Goal: Task Accomplishment & Management: Use online tool/utility

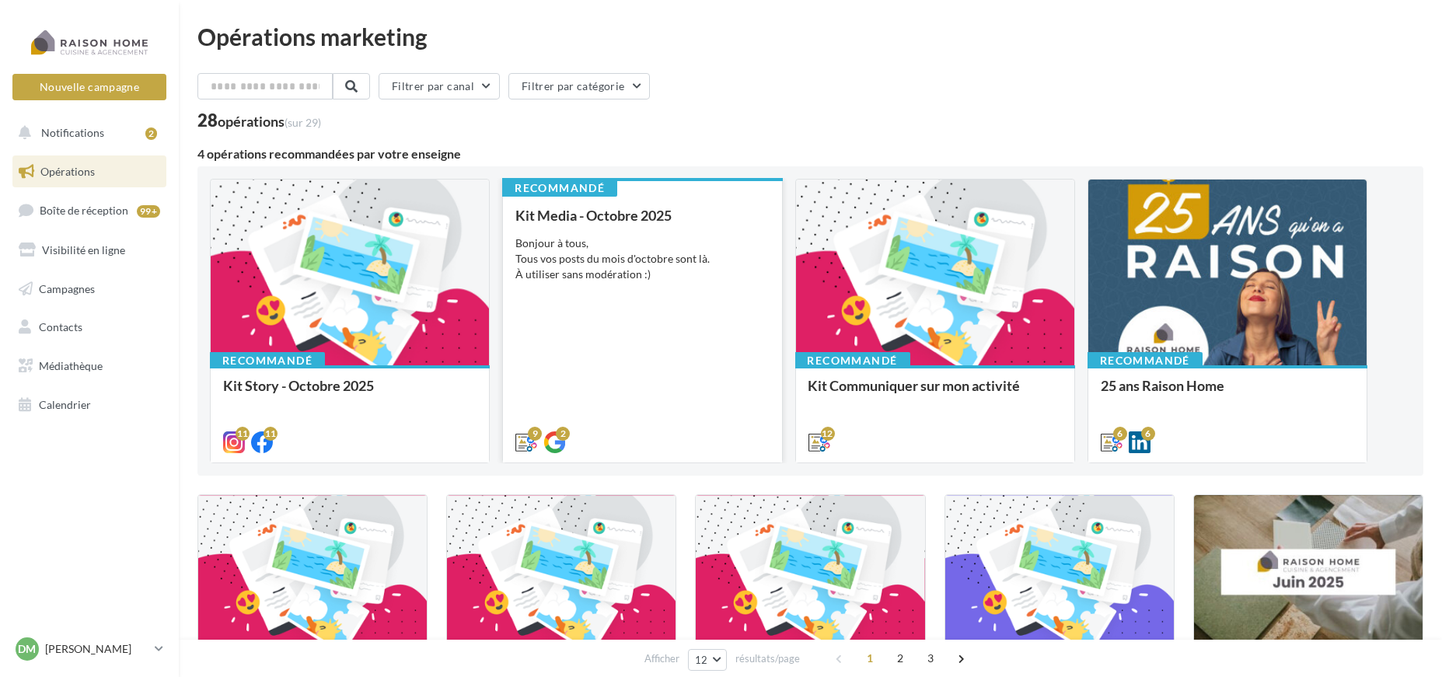
click at [668, 250] on div "Bonjour à tous, Tous vos posts du mois d'octobre sont là. À utiliser sans modér…" at bounding box center [643, 259] width 254 height 47
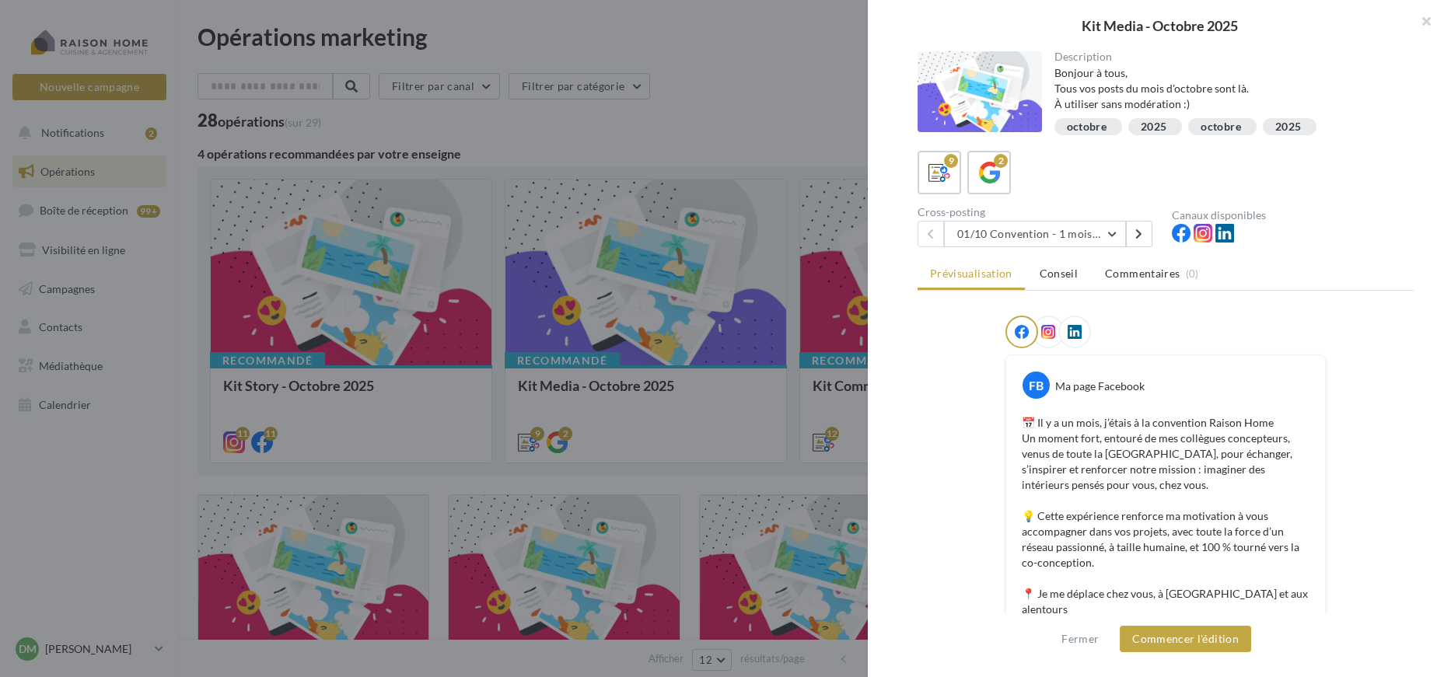
click at [1087, 247] on div "Description Bonjour à tous, Tous vos posts du mois d'octobre sont là. À utilise…" at bounding box center [1166, 339] width 596 height 576
click at [1098, 233] on button "01/10 Convention - 1 mois en arrière" at bounding box center [1035, 234] width 182 height 26
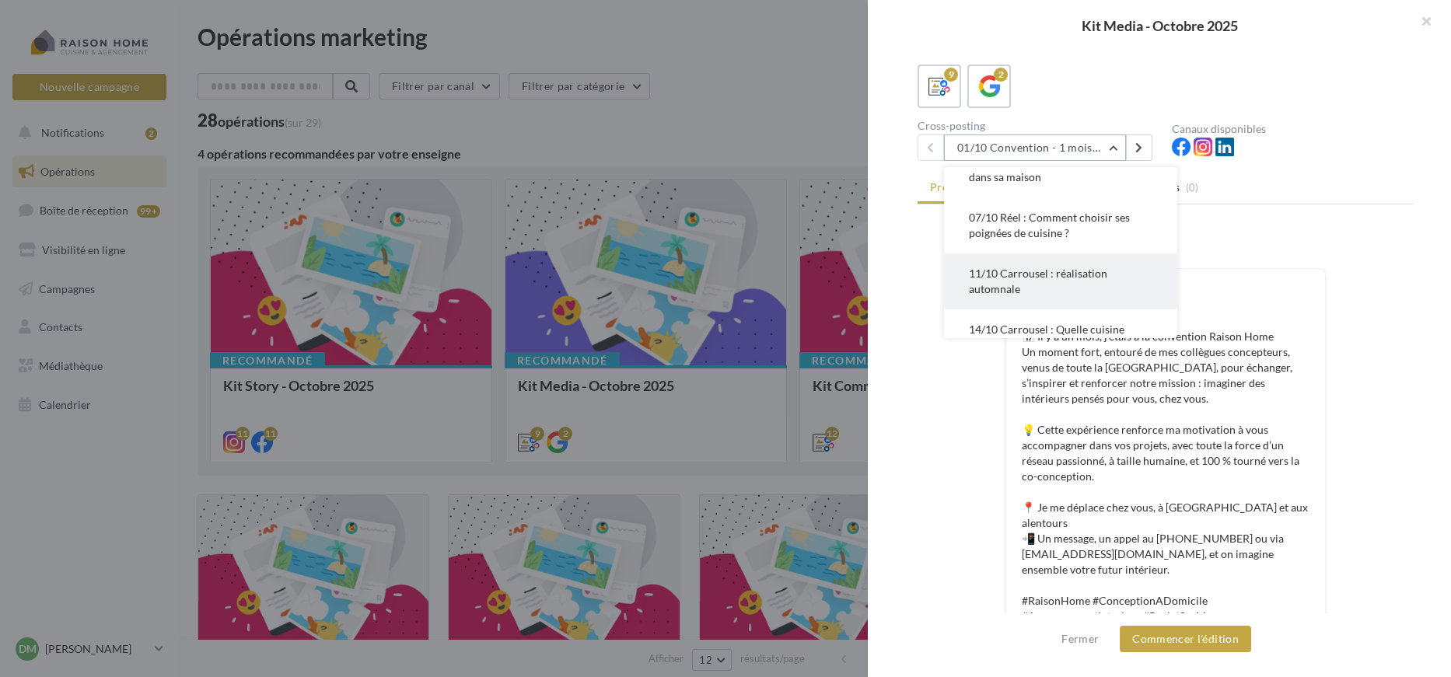
scroll to position [86, 0]
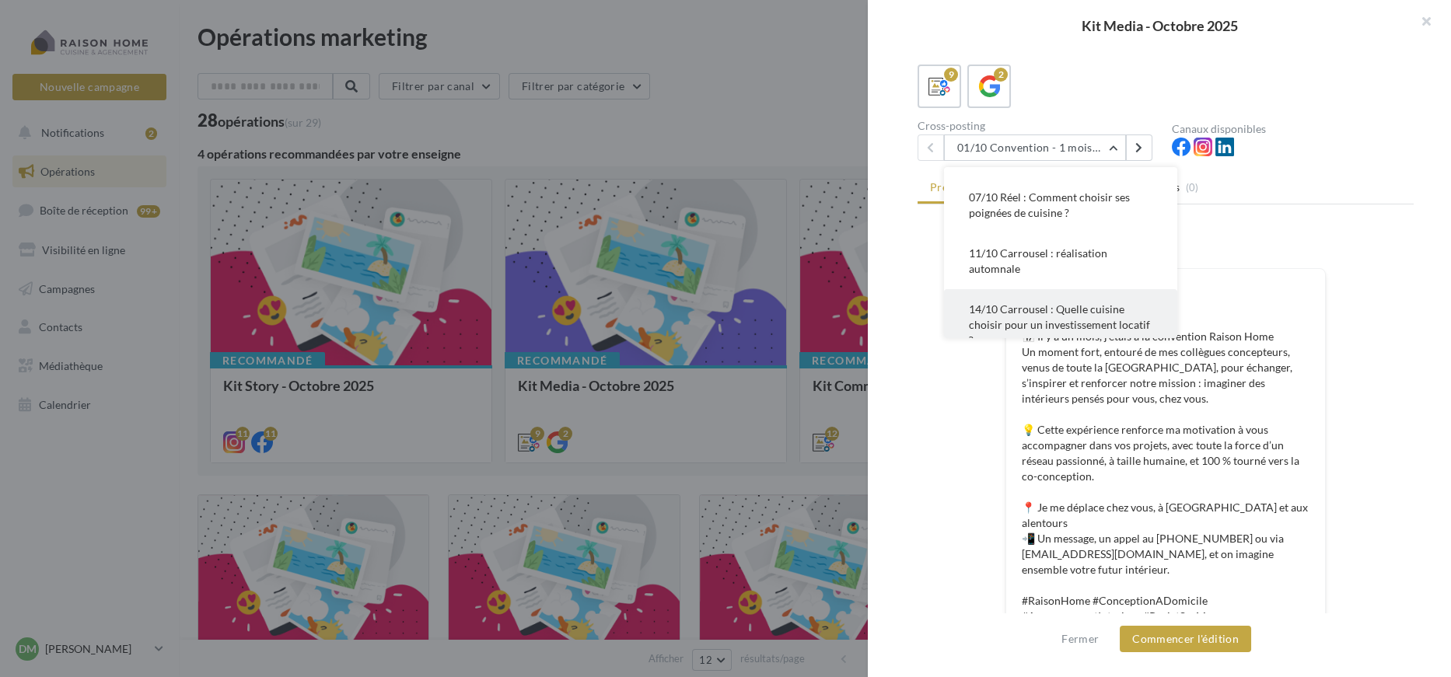
click at [1129, 318] on button "14/10 Carrousel : Quelle cuisine choisir pour un investissement locatif ?" at bounding box center [1060, 325] width 233 height 72
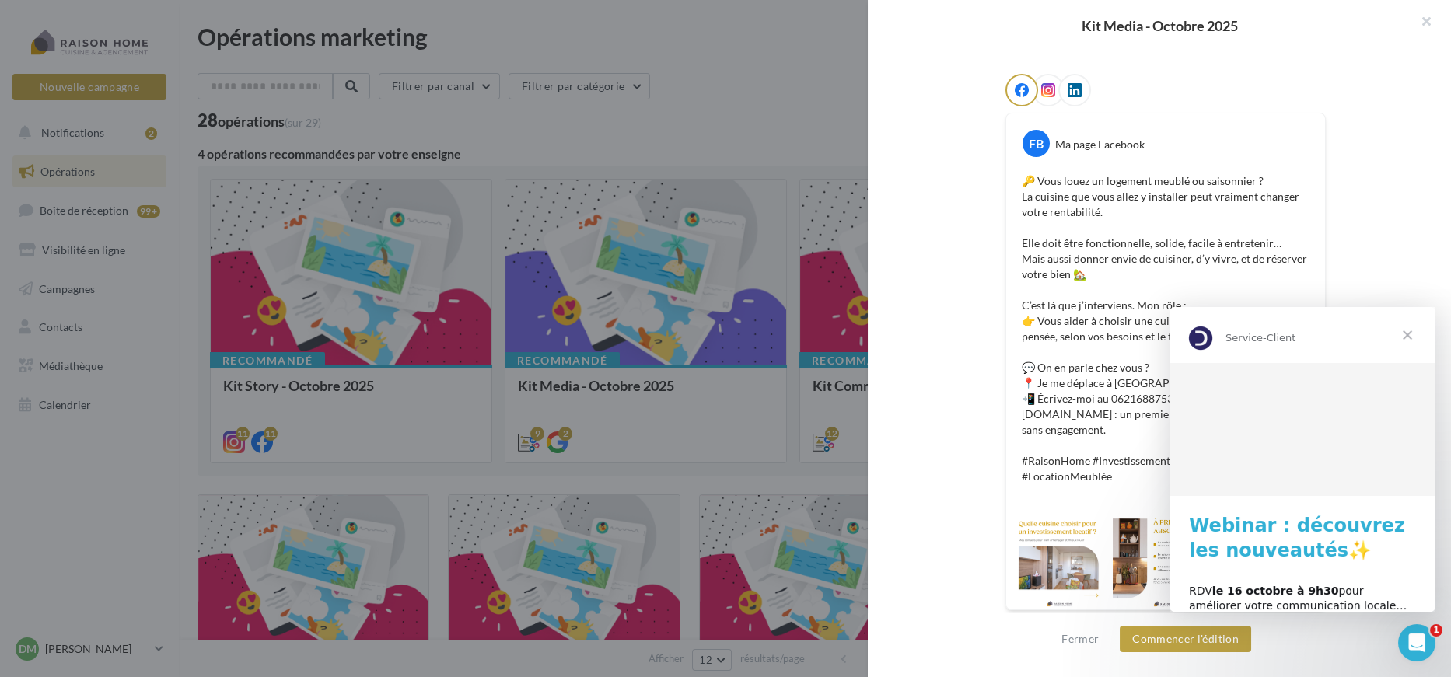
scroll to position [0, 0]
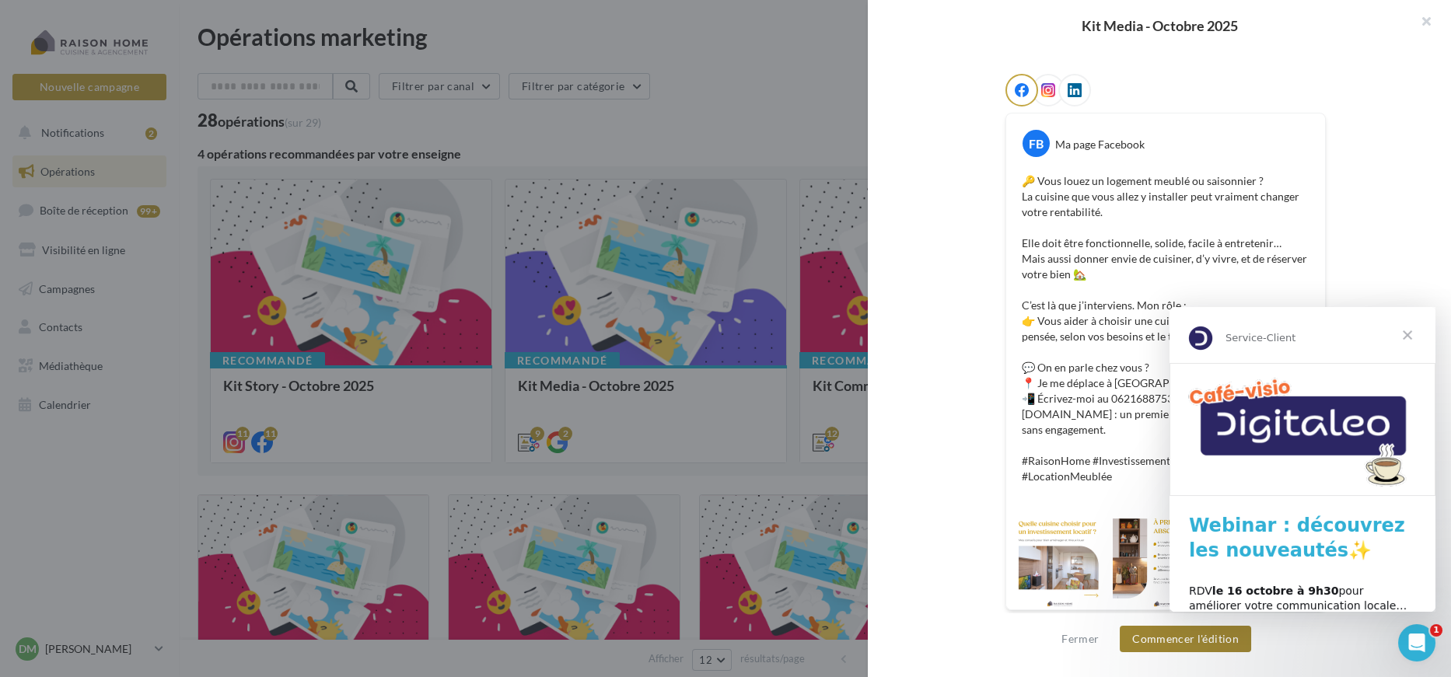
click at [1173, 643] on button "Commencer l'édition" at bounding box center [1185, 639] width 131 height 26
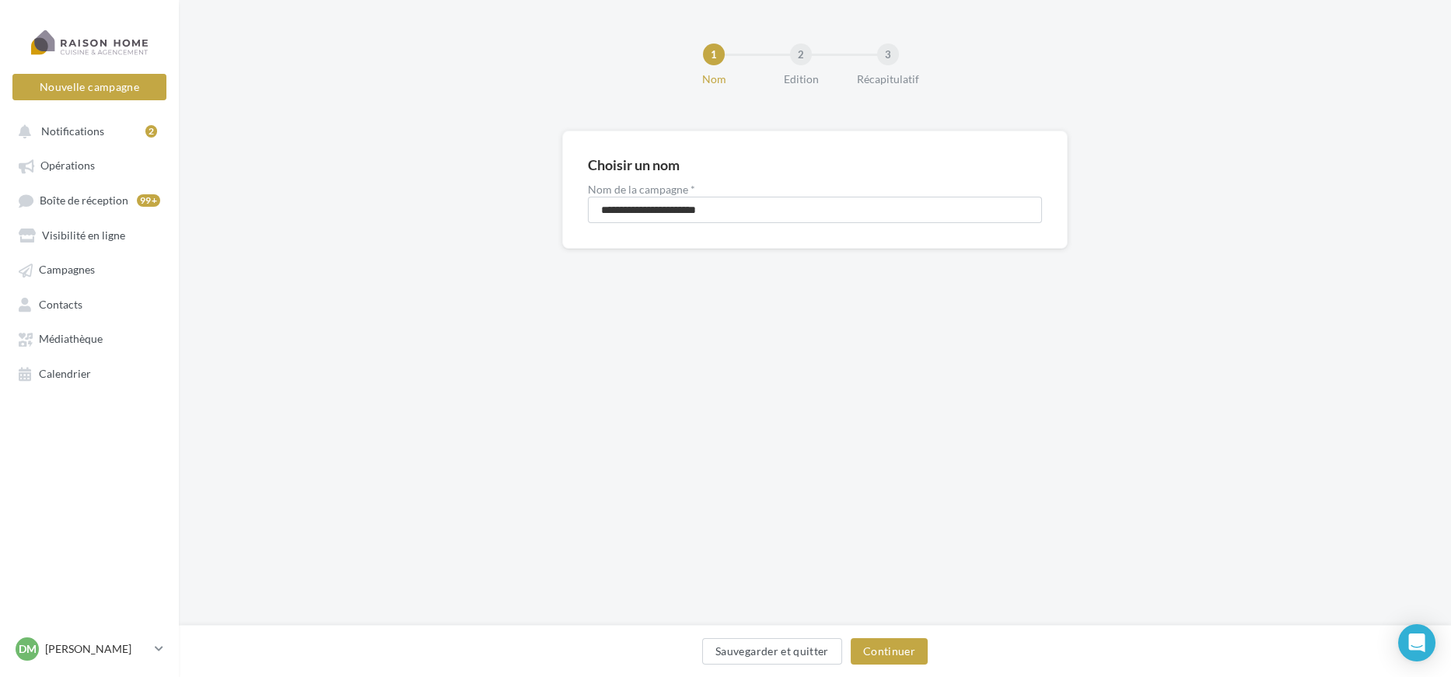
click at [855, 612] on div "**********" at bounding box center [815, 313] width 1272 height 626
click at [878, 644] on button "Continuer" at bounding box center [889, 651] width 77 height 26
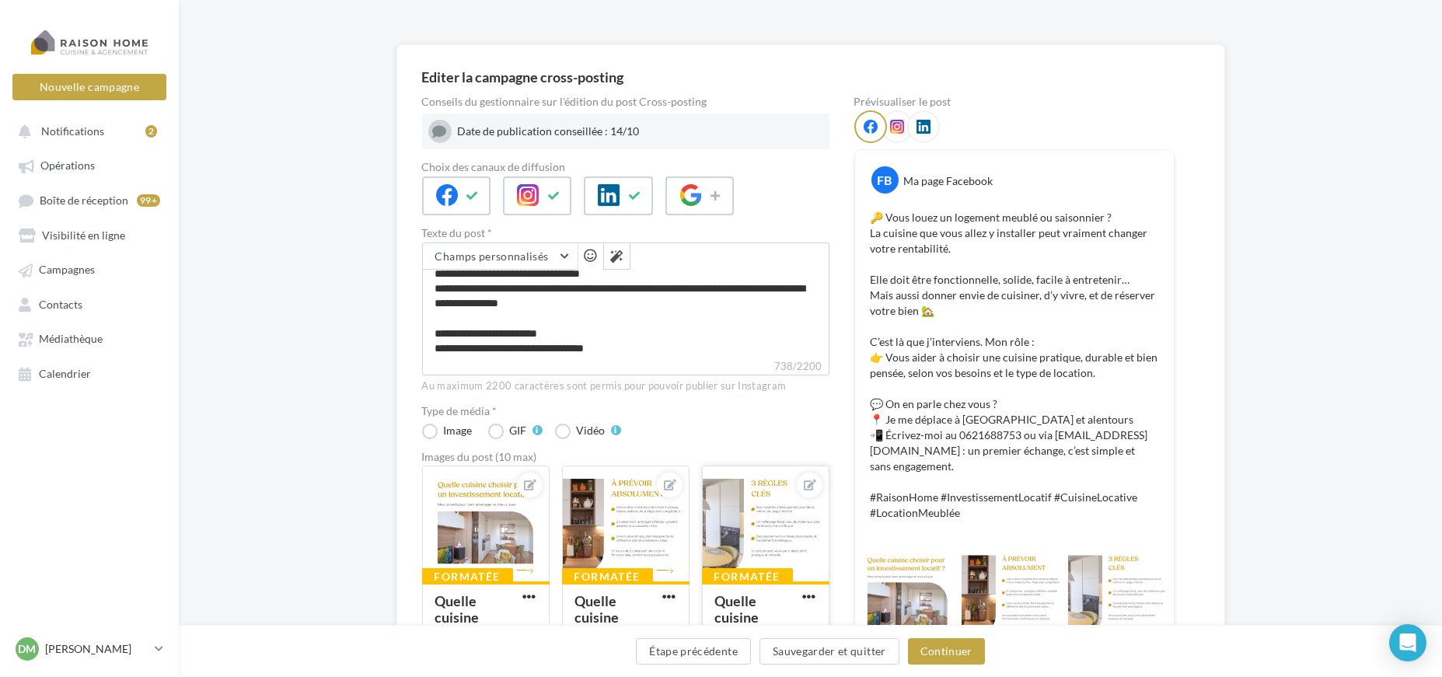
scroll to position [163, 0]
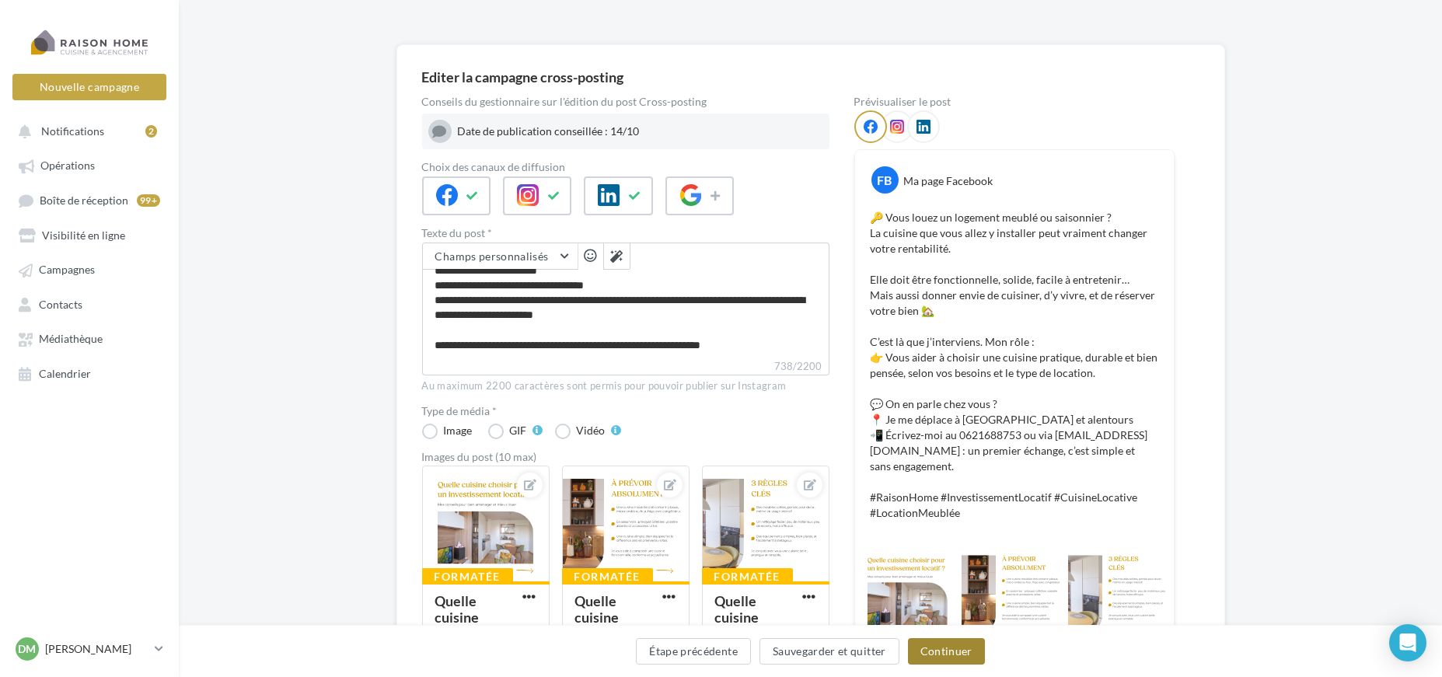
click at [941, 649] on button "Continuer" at bounding box center [946, 651] width 77 height 26
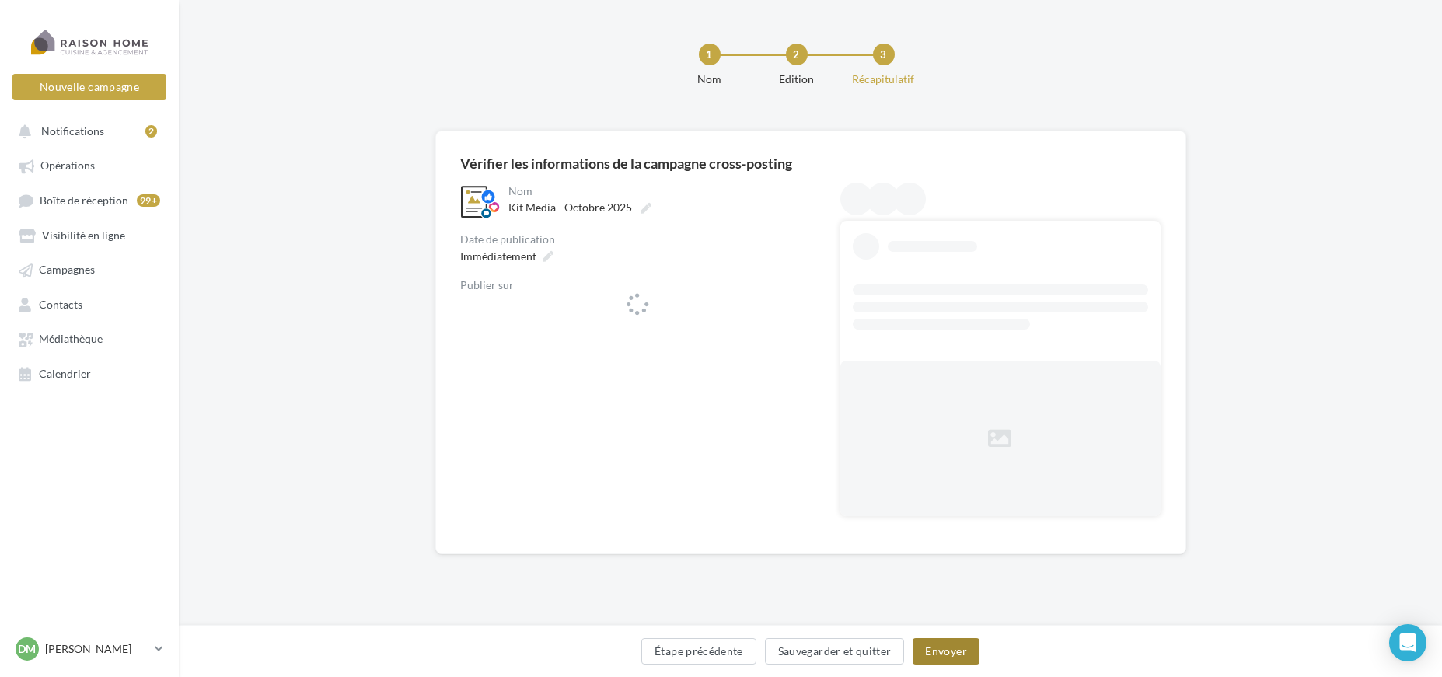
scroll to position [0, 0]
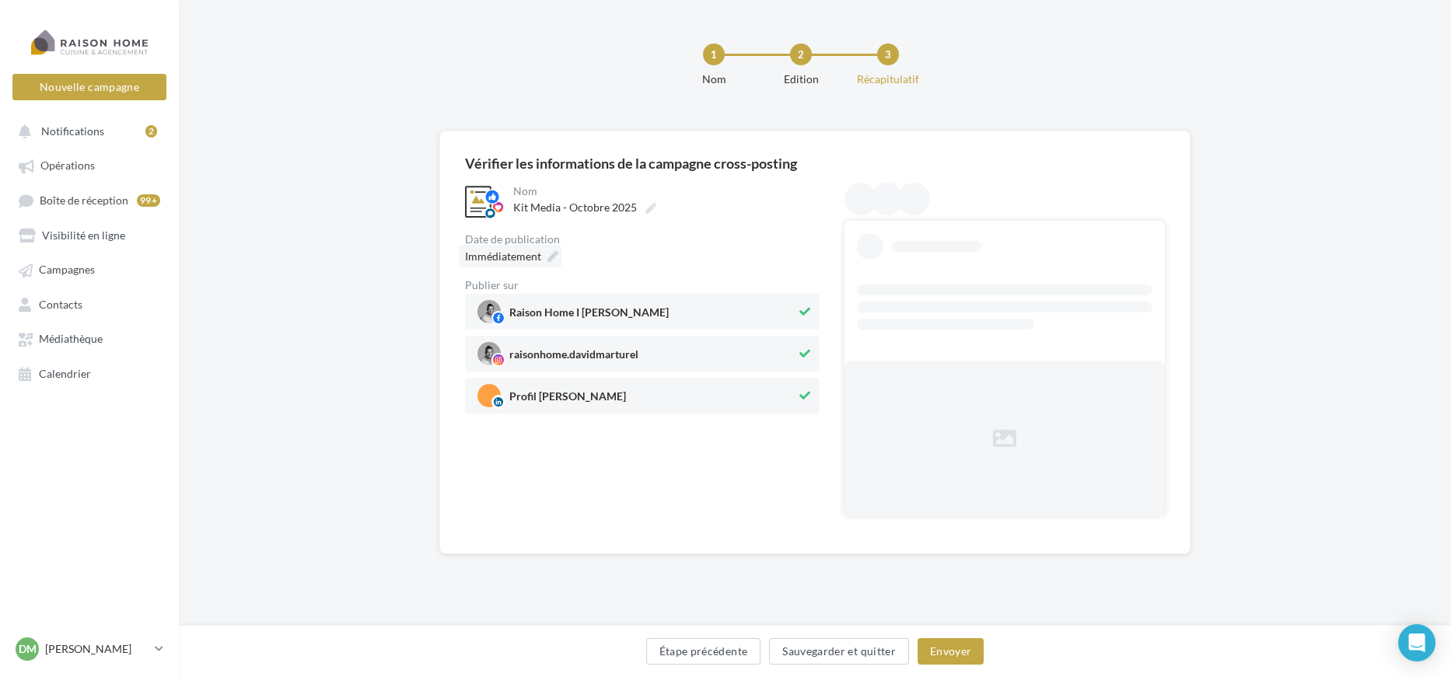
click at [542, 257] on div "Immédiatement" at bounding box center [510, 256] width 103 height 23
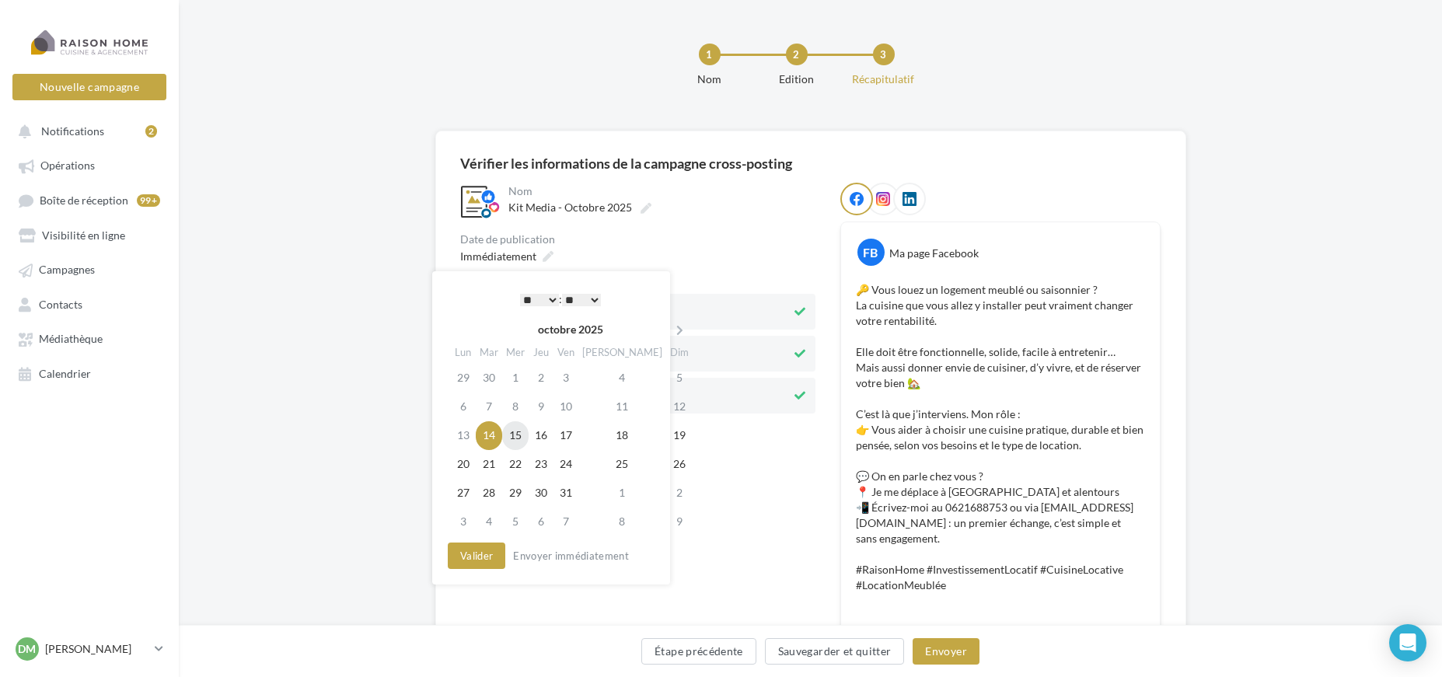
click at [526, 435] on td "15" at bounding box center [515, 435] width 26 height 29
drag, startPoint x: 574, startPoint y: 262, endPoint x: 558, endPoint y: 261, distance: 16.4
click at [573, 262] on div "Immédiatement" at bounding box center [638, 256] width 355 height 23
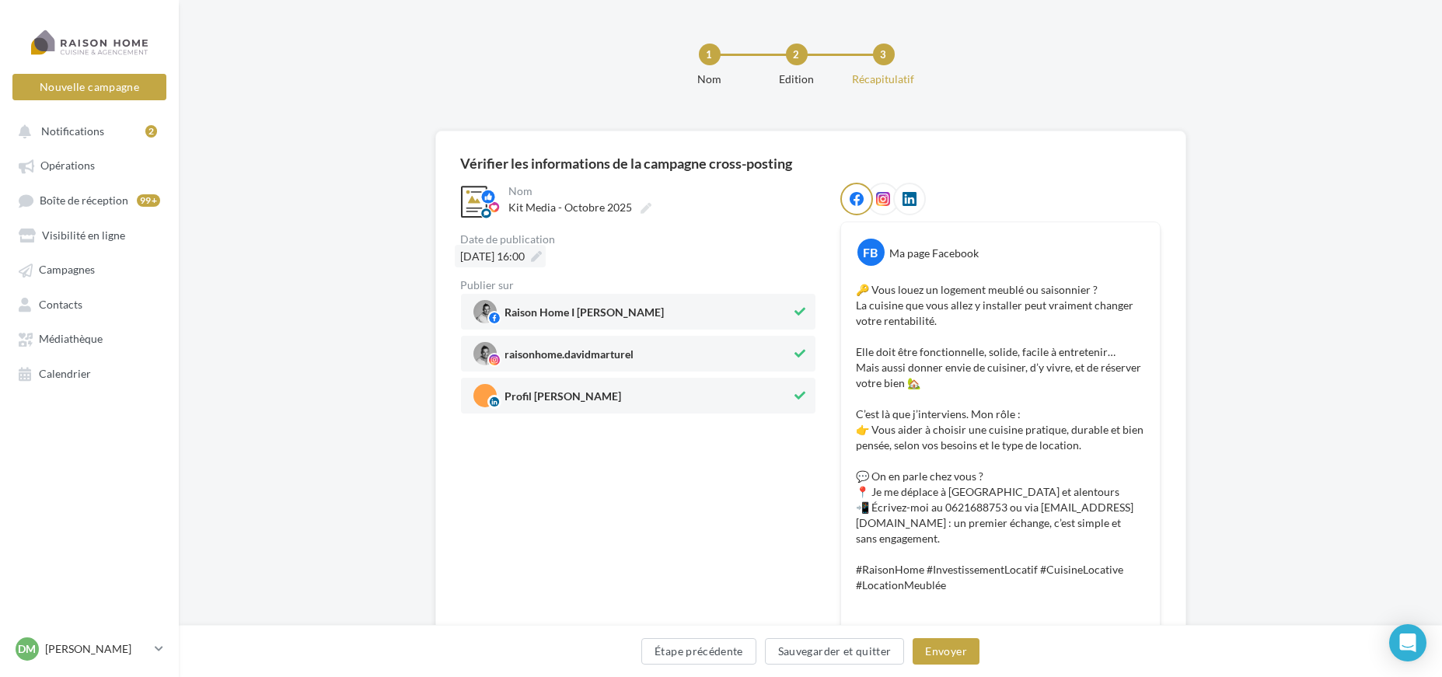
click at [526, 256] on span "15/10/2025 à 16:00" at bounding box center [493, 256] width 65 height 13
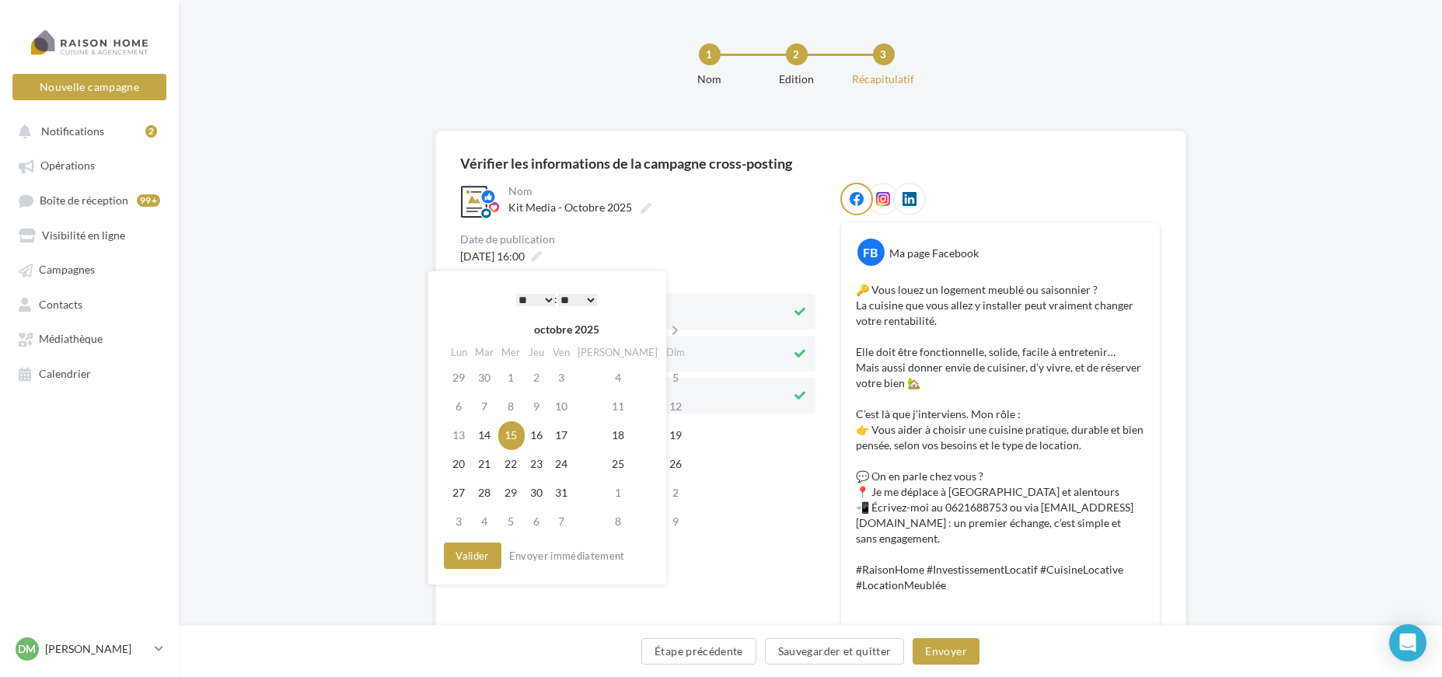
click at [544, 299] on select "* * * * * * * * * * ** ** ** ** ** ** ** ** ** ** ** ** ** **" at bounding box center [535, 300] width 39 height 12
click at [482, 544] on button "Valider" at bounding box center [473, 556] width 58 height 26
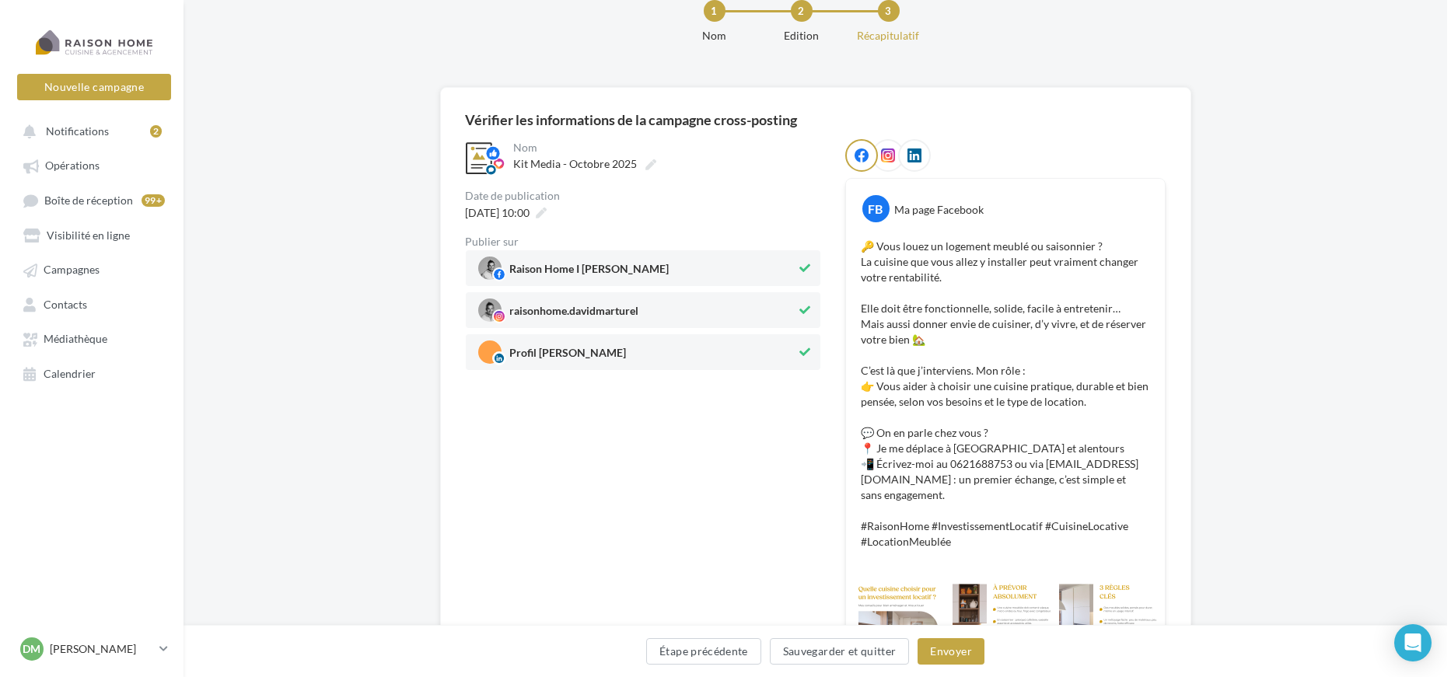
scroll to position [177, 0]
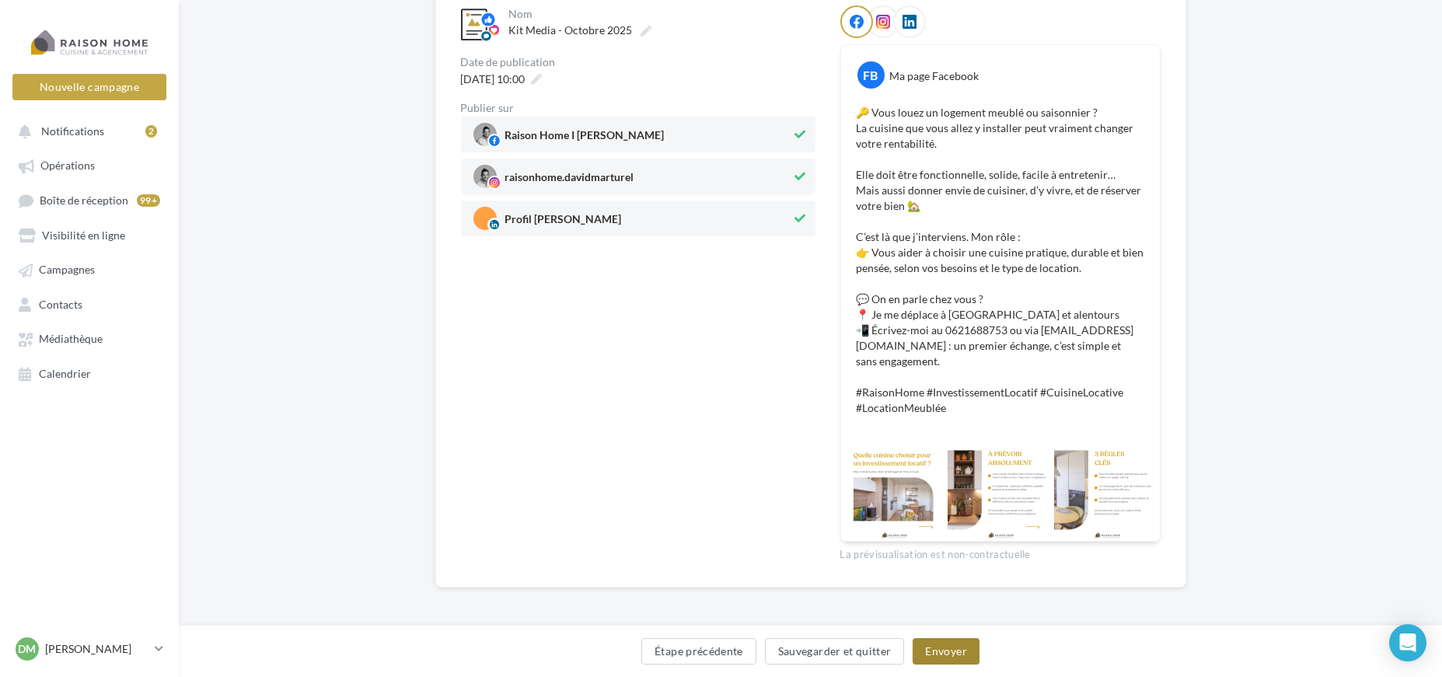
click at [946, 663] on button "Envoyer" at bounding box center [946, 651] width 66 height 26
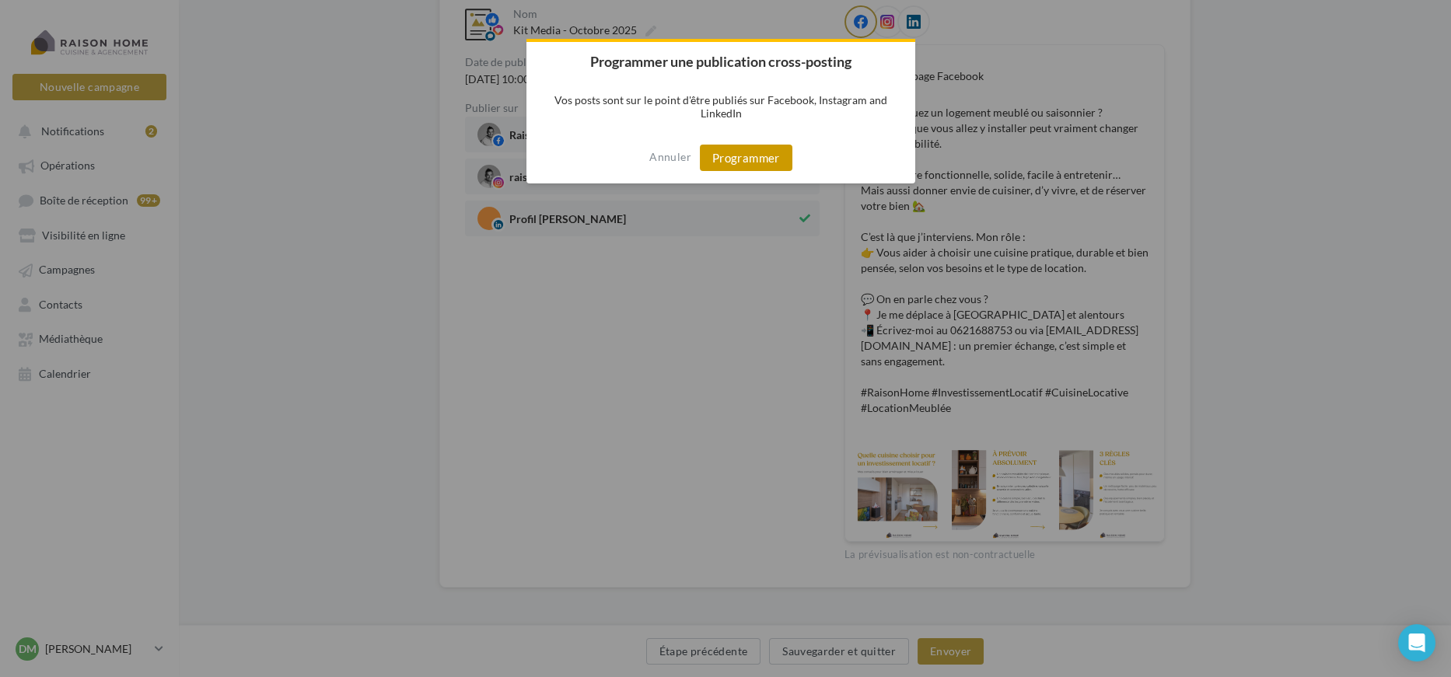
click at [759, 161] on button "Programmer" at bounding box center [746, 158] width 93 height 26
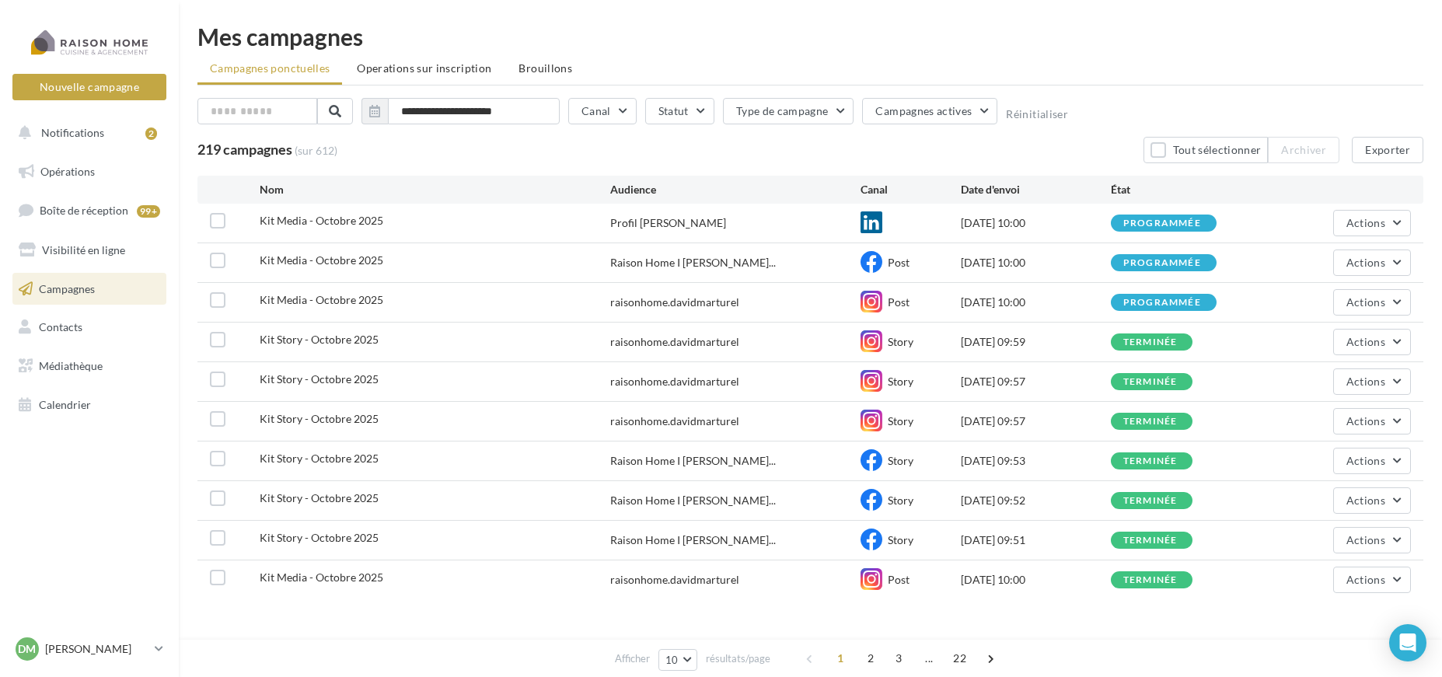
click at [82, 149] on ul "Opérations Boîte de réception 99+ Visibilité en ligne Campagnes Contacts Médiat…" at bounding box center [89, 288] width 166 height 278
click at [85, 132] on span "Notifications" at bounding box center [72, 132] width 63 height 13
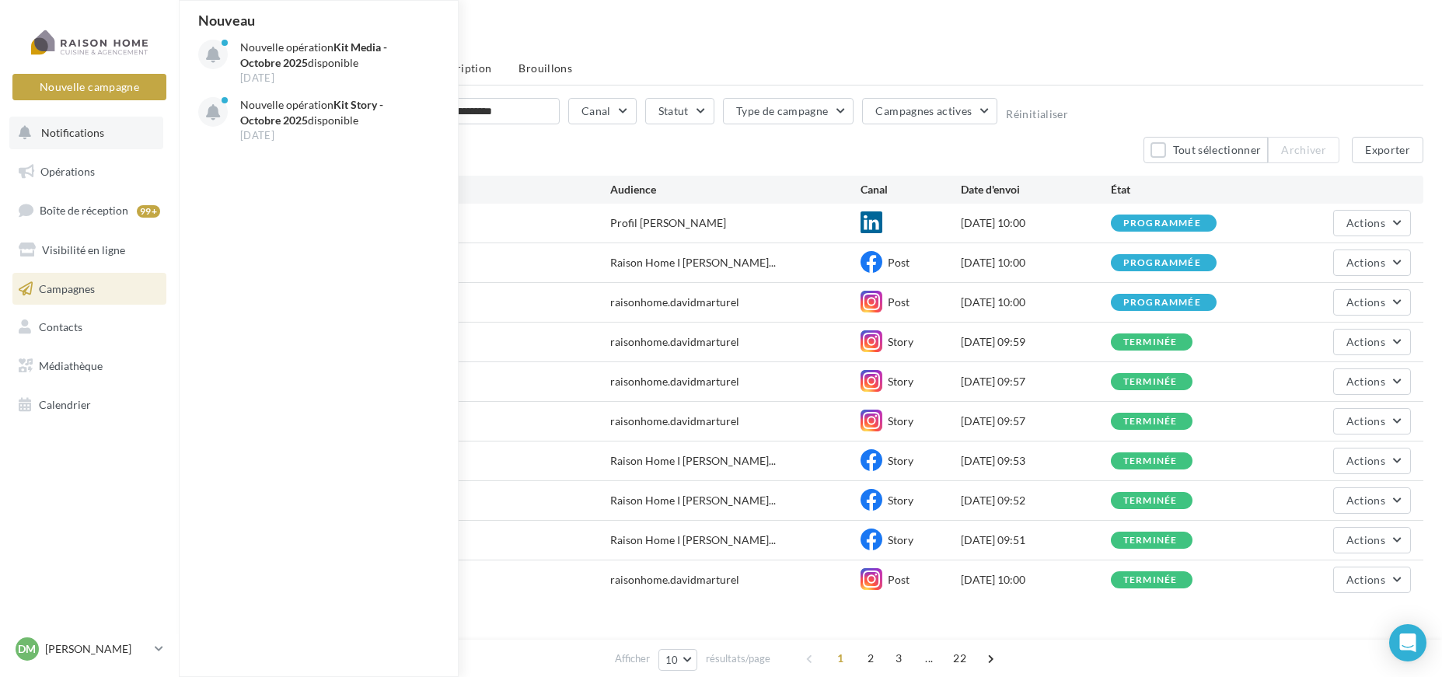
click at [83, 131] on span "Notifications" at bounding box center [72, 132] width 63 height 13
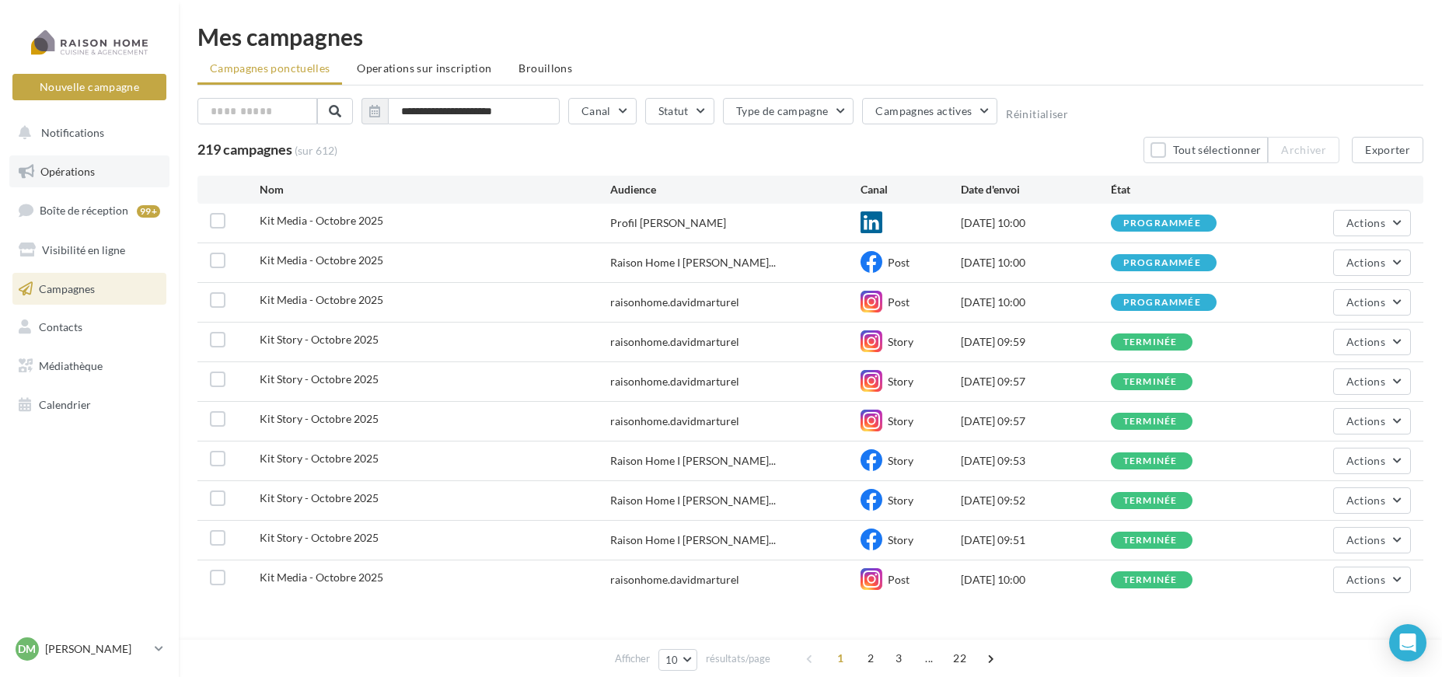
click at [86, 173] on span "Opérations" at bounding box center [67, 171] width 54 height 13
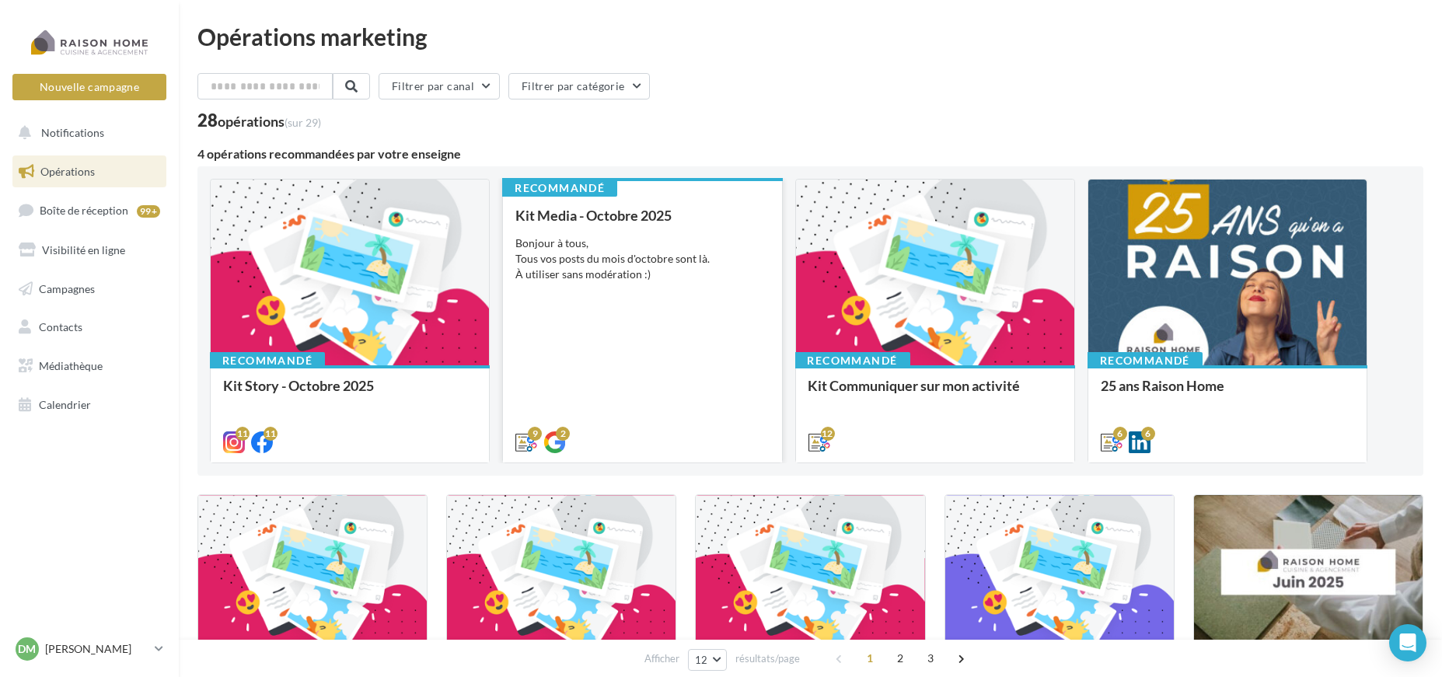
click at [599, 268] on div "Bonjour à tous, Tous vos posts du mois d'octobre sont là. À utiliser sans modér…" at bounding box center [643, 259] width 254 height 47
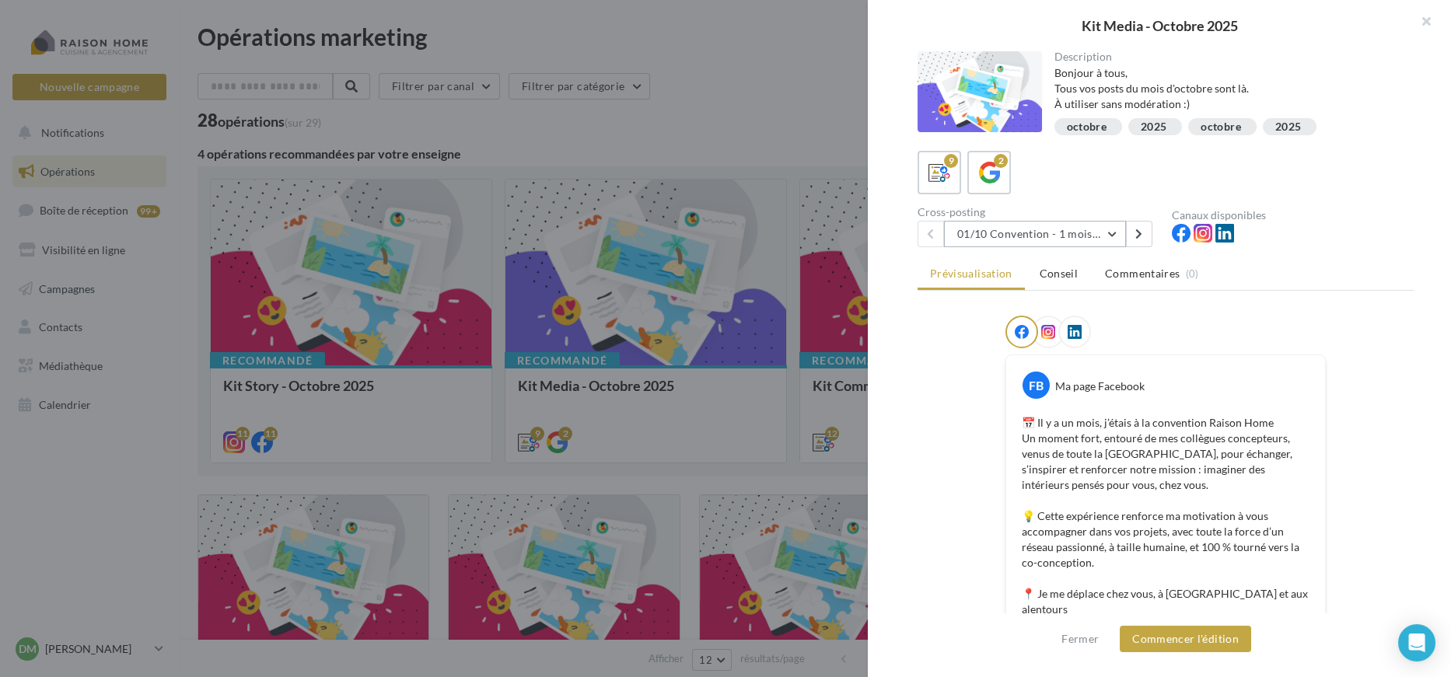
click at [1075, 245] on button "01/10 Convention - 1 mois en arrière" at bounding box center [1035, 234] width 182 height 26
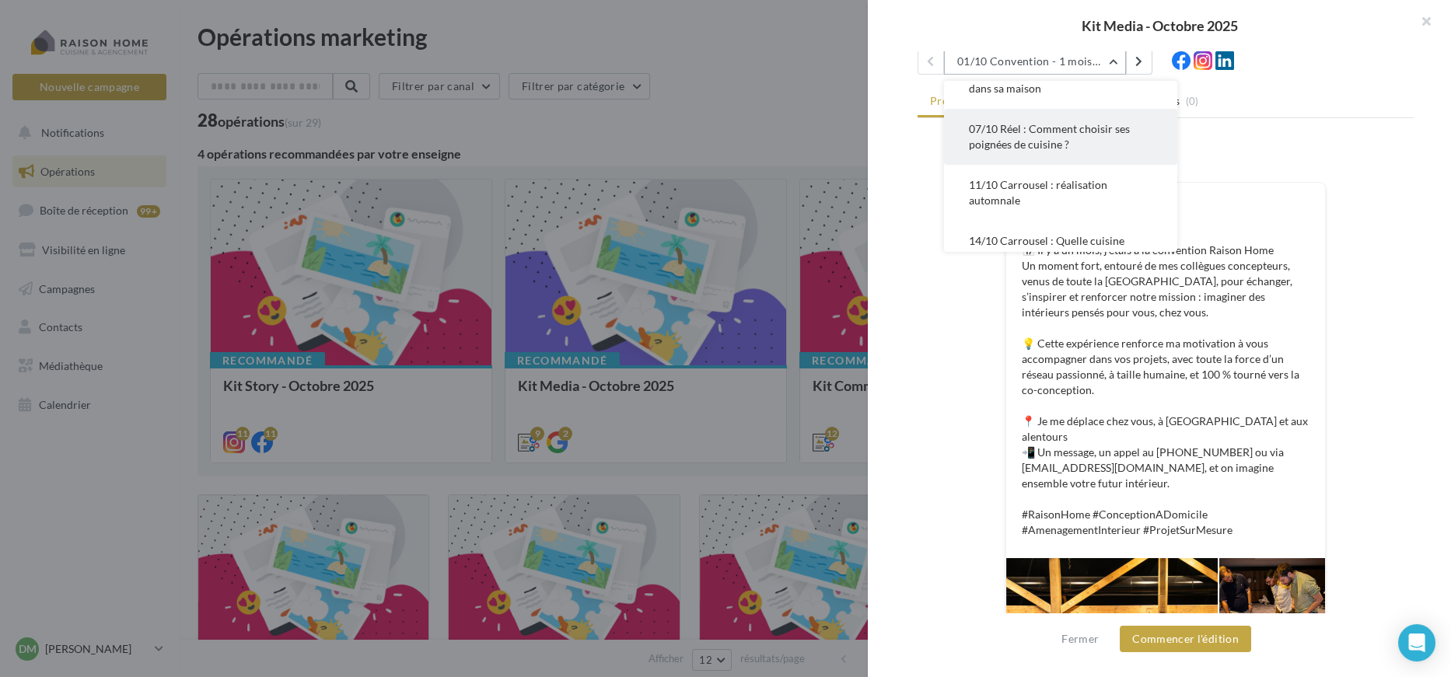
scroll to position [72, 0]
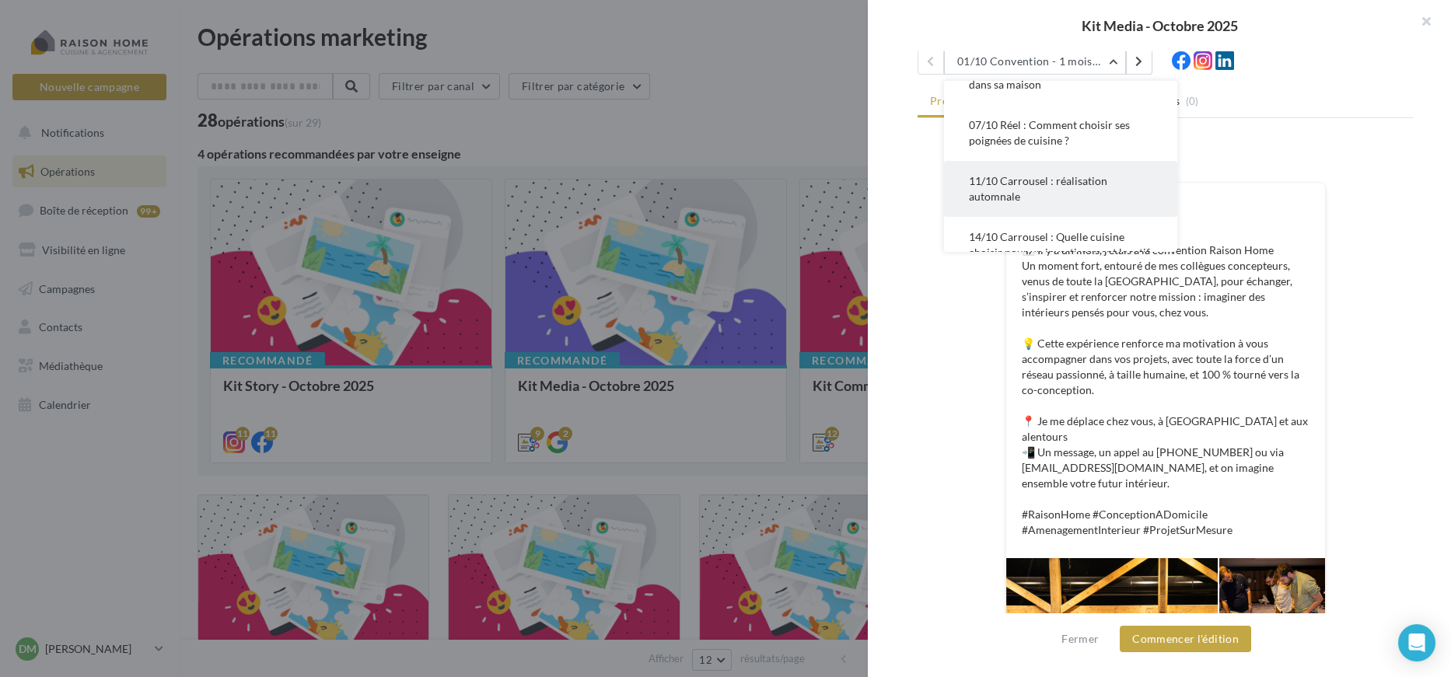
click at [1054, 181] on span "11/10 Carrousel : réalisation automnale" at bounding box center [1038, 188] width 138 height 29
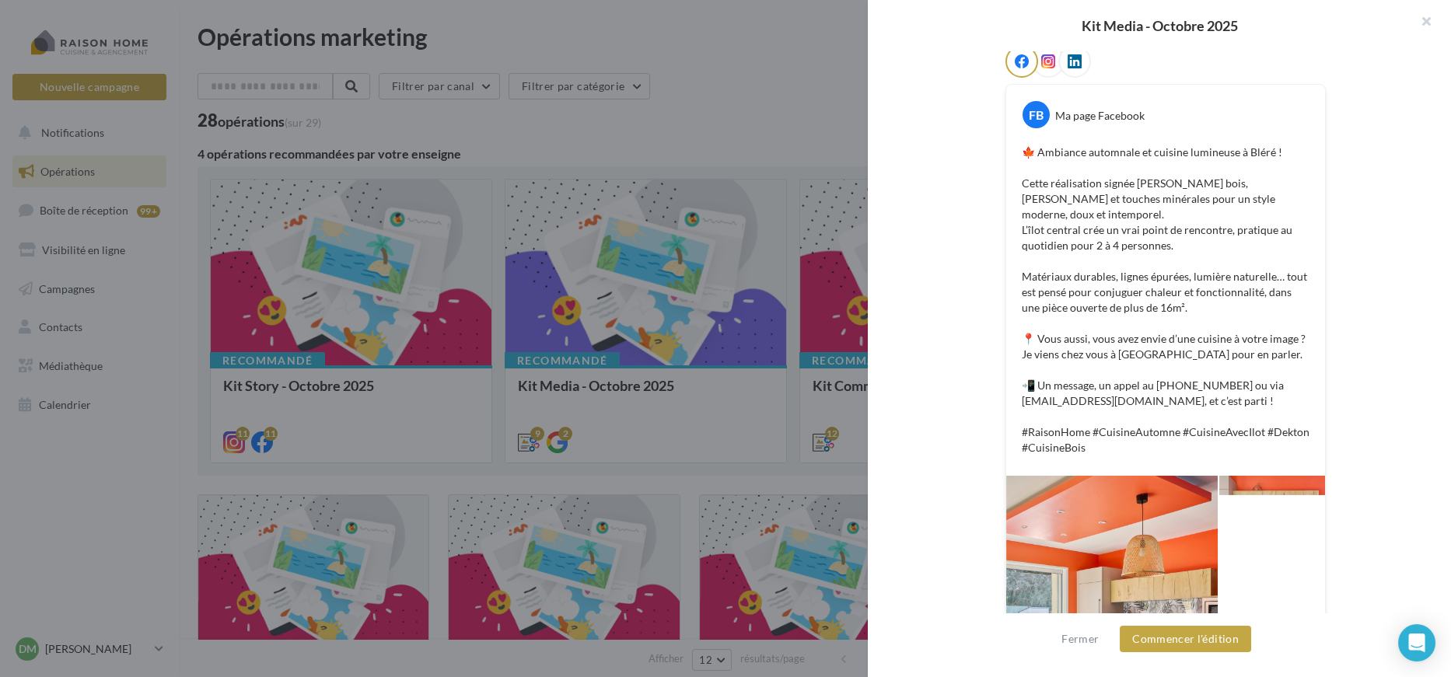
scroll to position [110, 0]
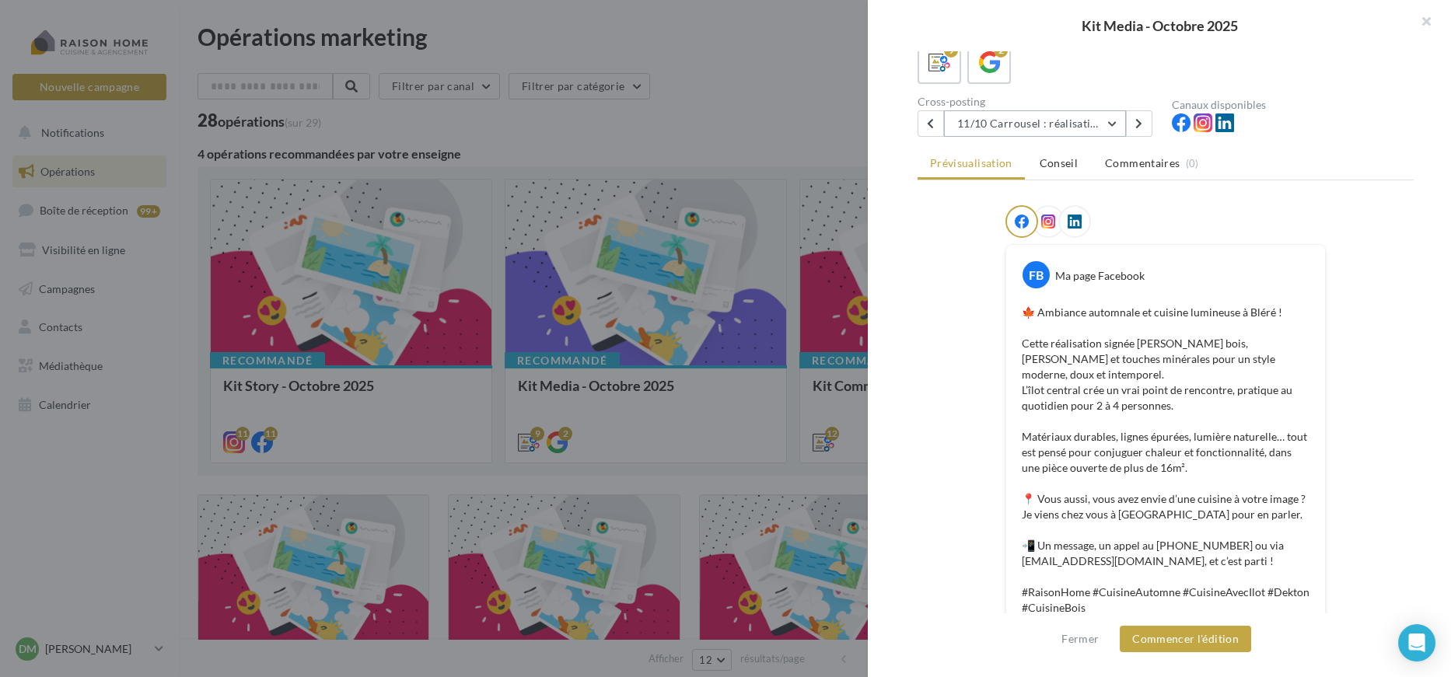
click at [1114, 126] on button "11/10 Carrousel : réalisation automnale" at bounding box center [1035, 123] width 182 height 26
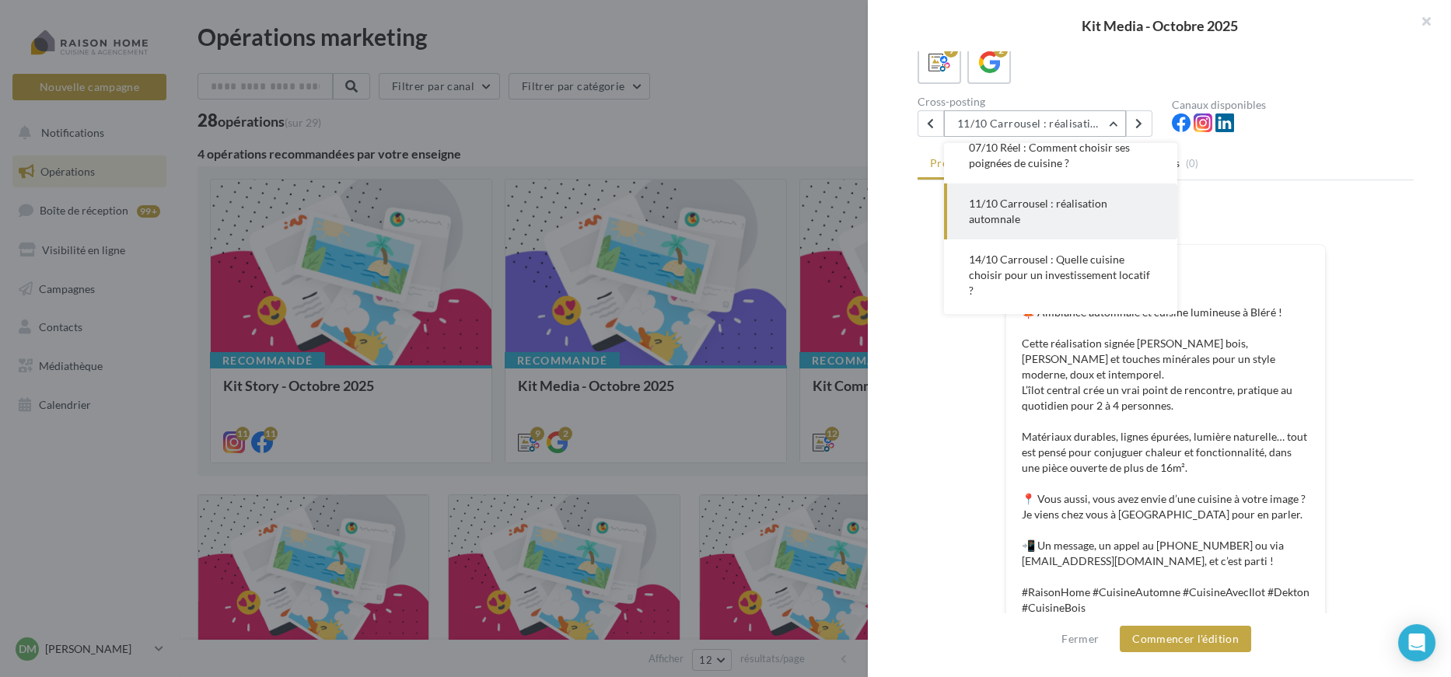
scroll to position [198, 0]
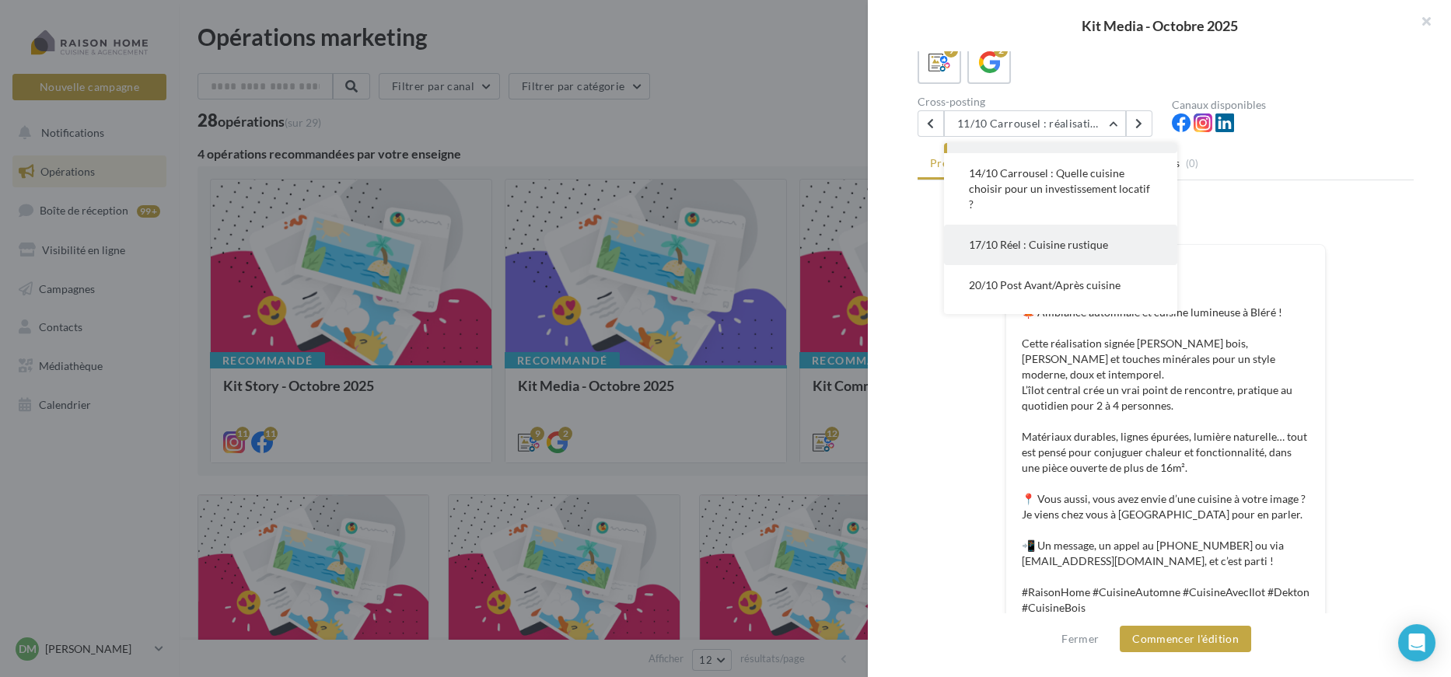
click at [1071, 250] on button "17/10 Réel : Cuisine rustique" at bounding box center [1060, 245] width 233 height 40
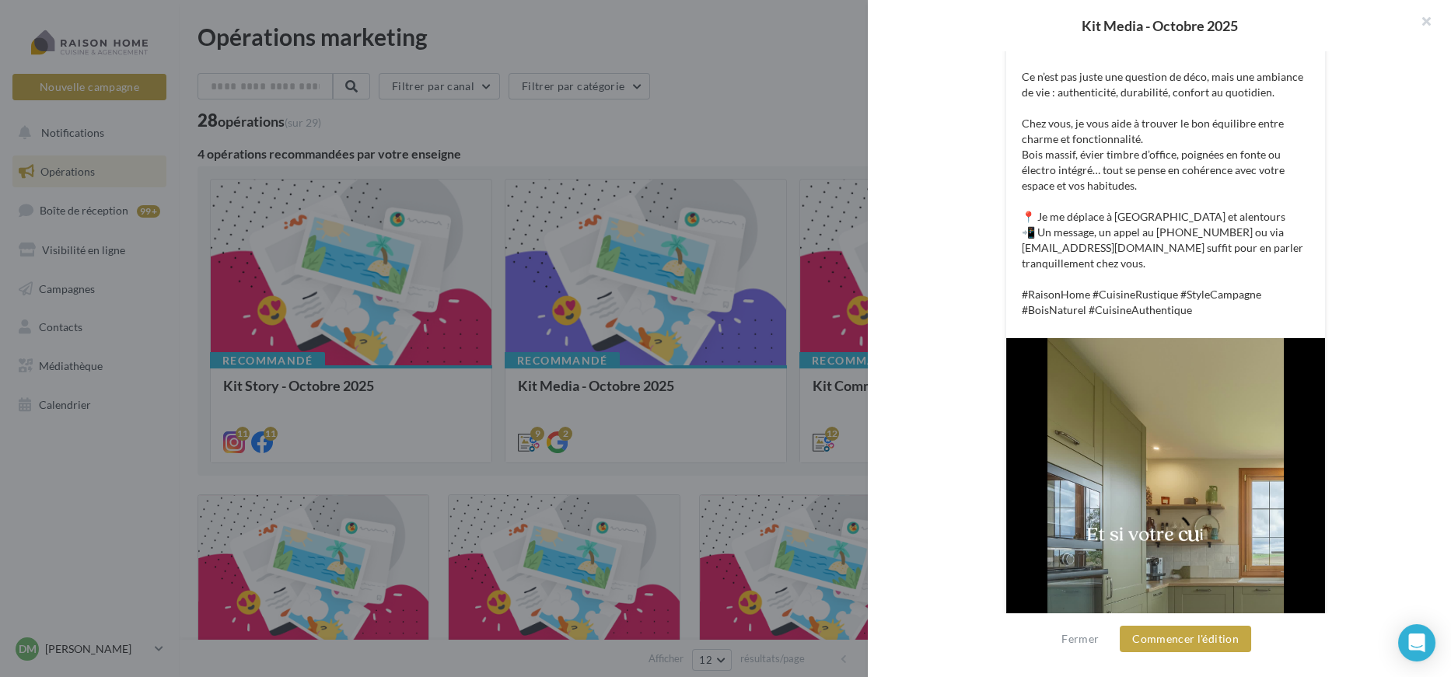
scroll to position [557, 0]
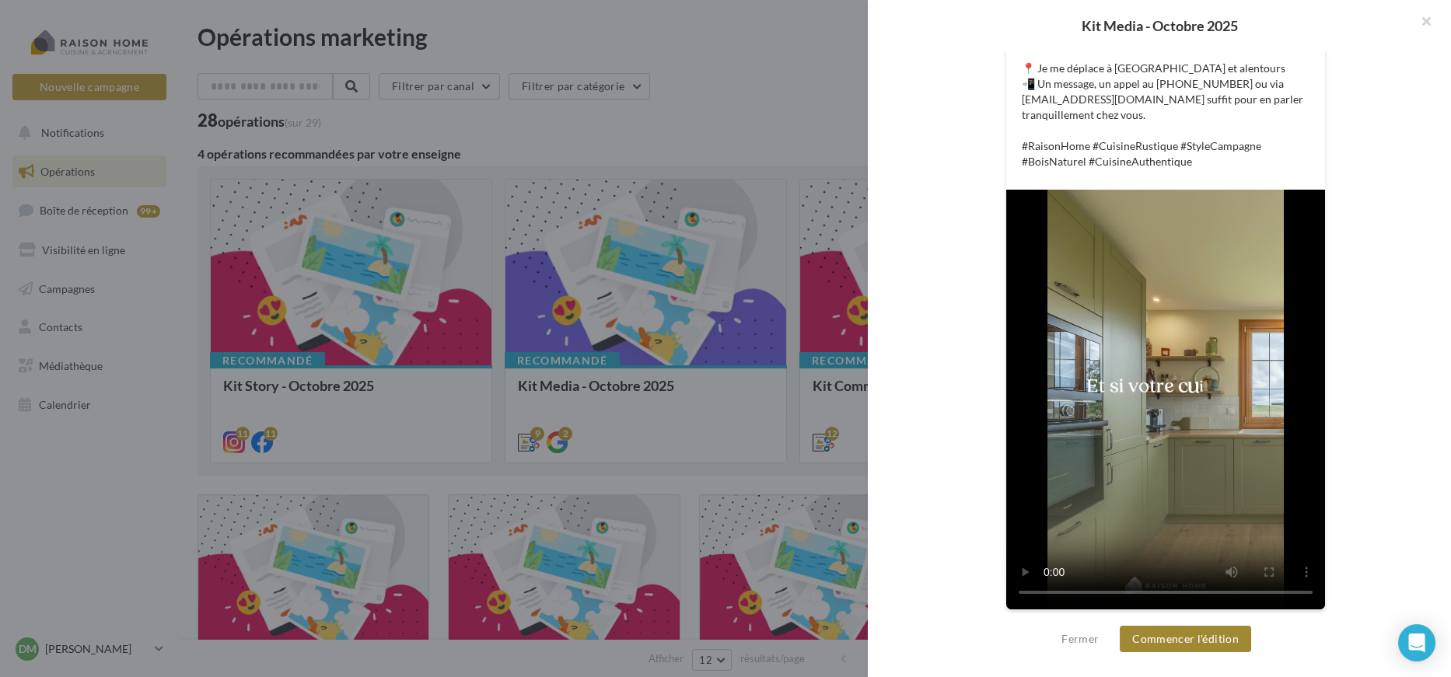
click at [1163, 643] on button "Commencer l'édition" at bounding box center [1185, 639] width 131 height 26
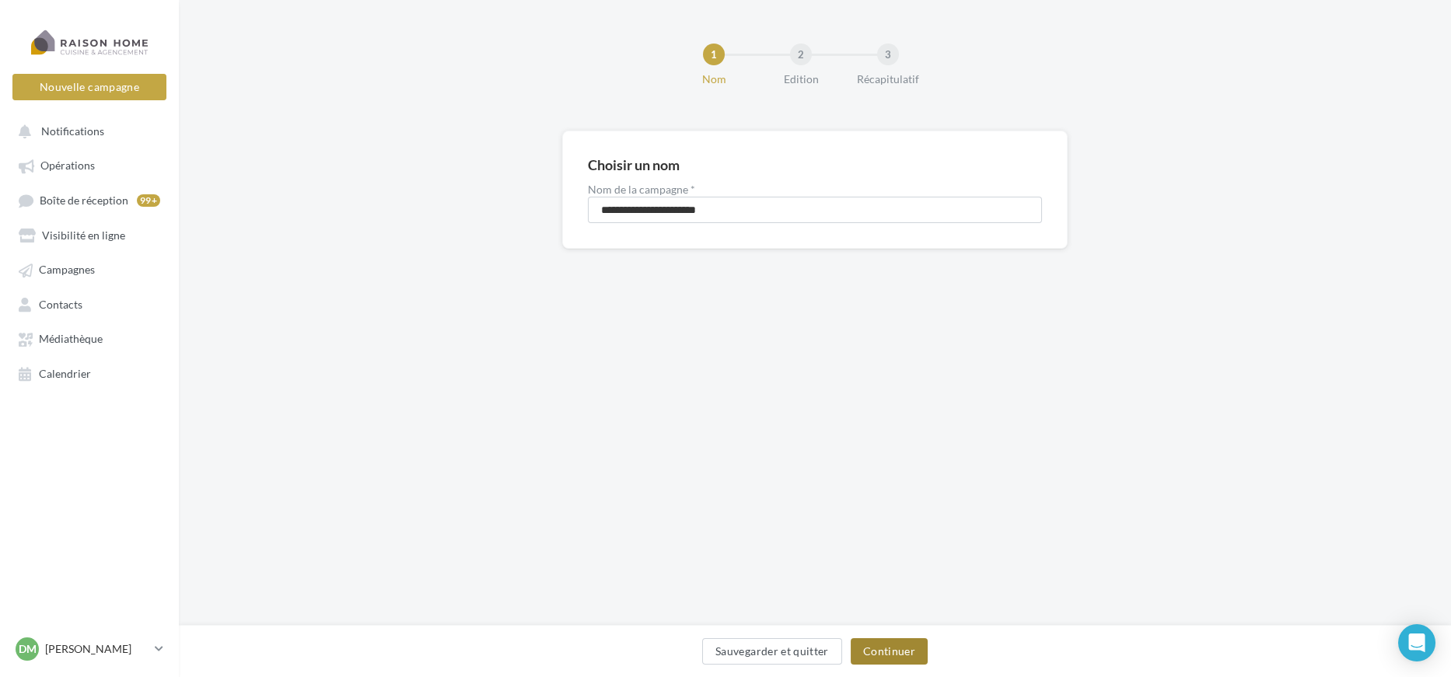
click at [906, 652] on button "Continuer" at bounding box center [889, 651] width 77 height 26
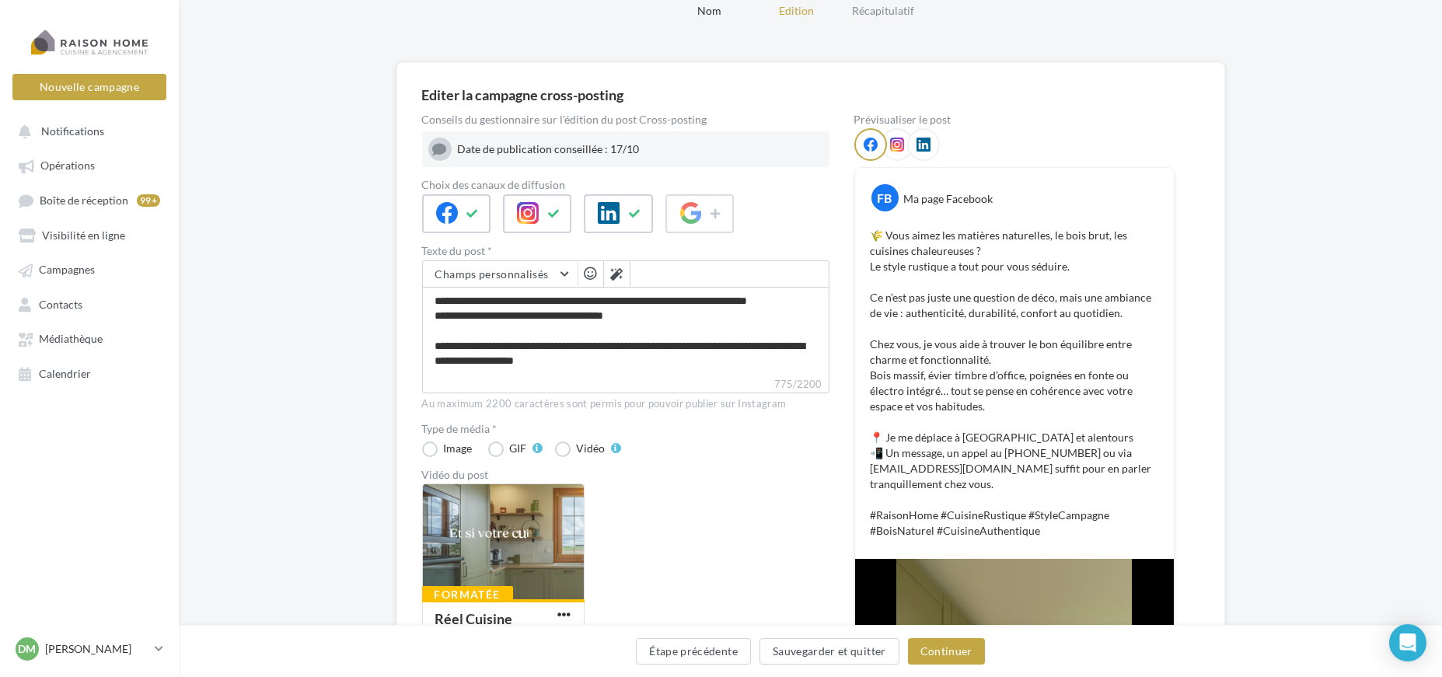
scroll to position [173, 0]
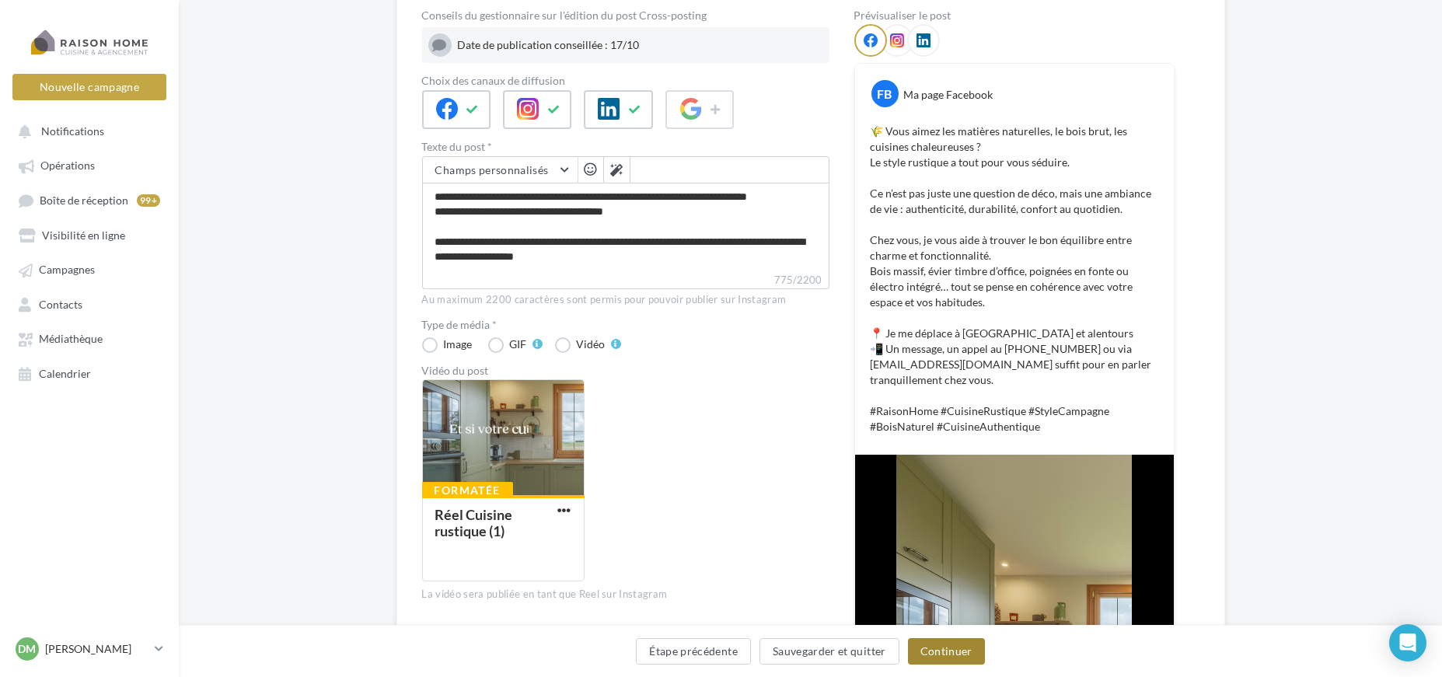
click at [932, 663] on button "Continuer" at bounding box center [946, 651] width 77 height 26
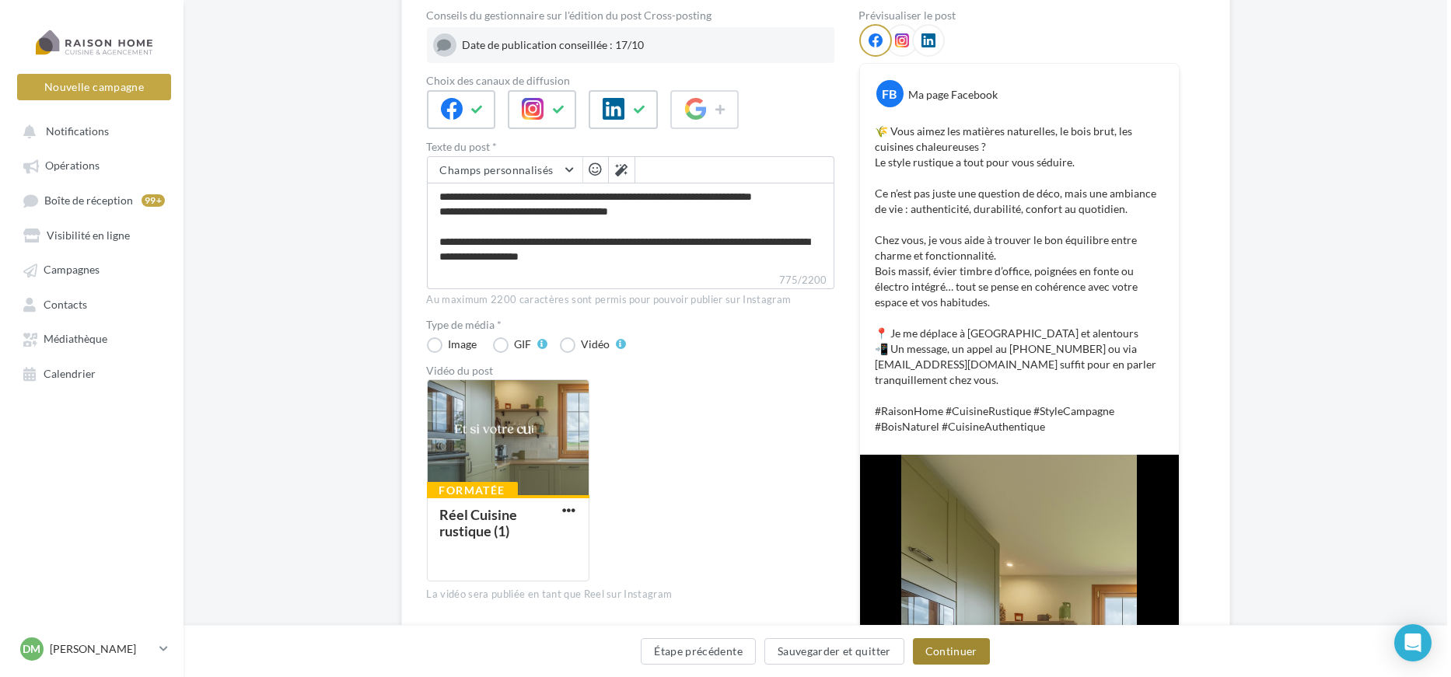
scroll to position [0, 0]
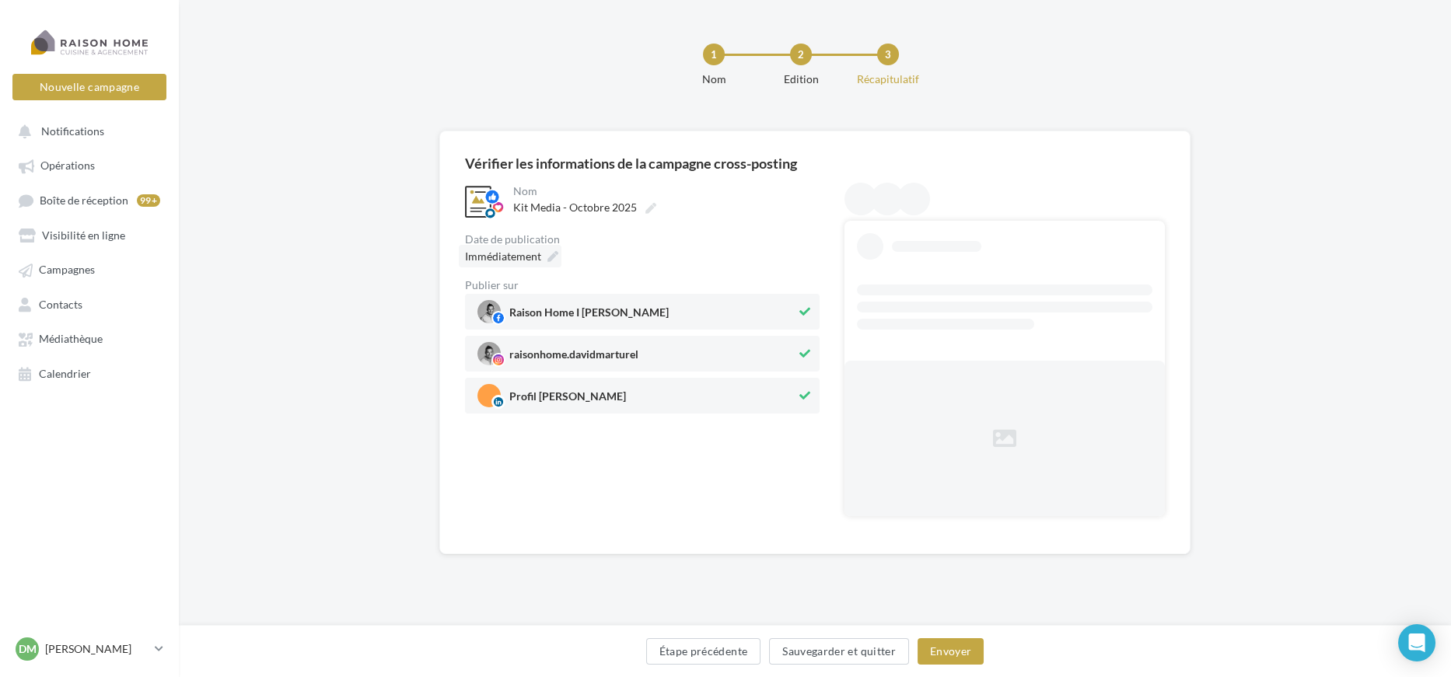
click at [543, 260] on div "Immédiatement" at bounding box center [510, 256] width 103 height 23
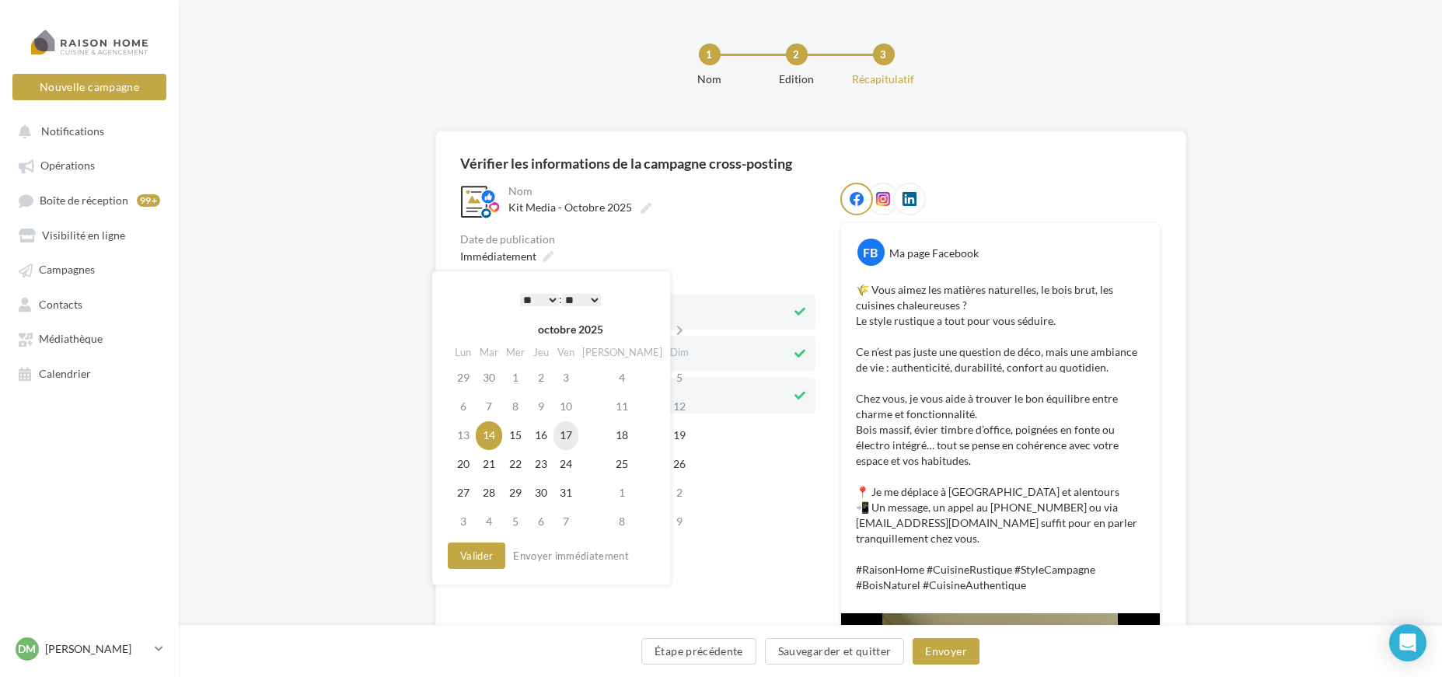
click at [579, 433] on td "17" at bounding box center [566, 435] width 25 height 29
click at [544, 297] on select "* * * * * * * * * * ** ** ** ** ** ** ** ** ** ** ** ** ** **" at bounding box center [535, 300] width 39 height 12
click at [477, 555] on button "Valider" at bounding box center [473, 556] width 58 height 26
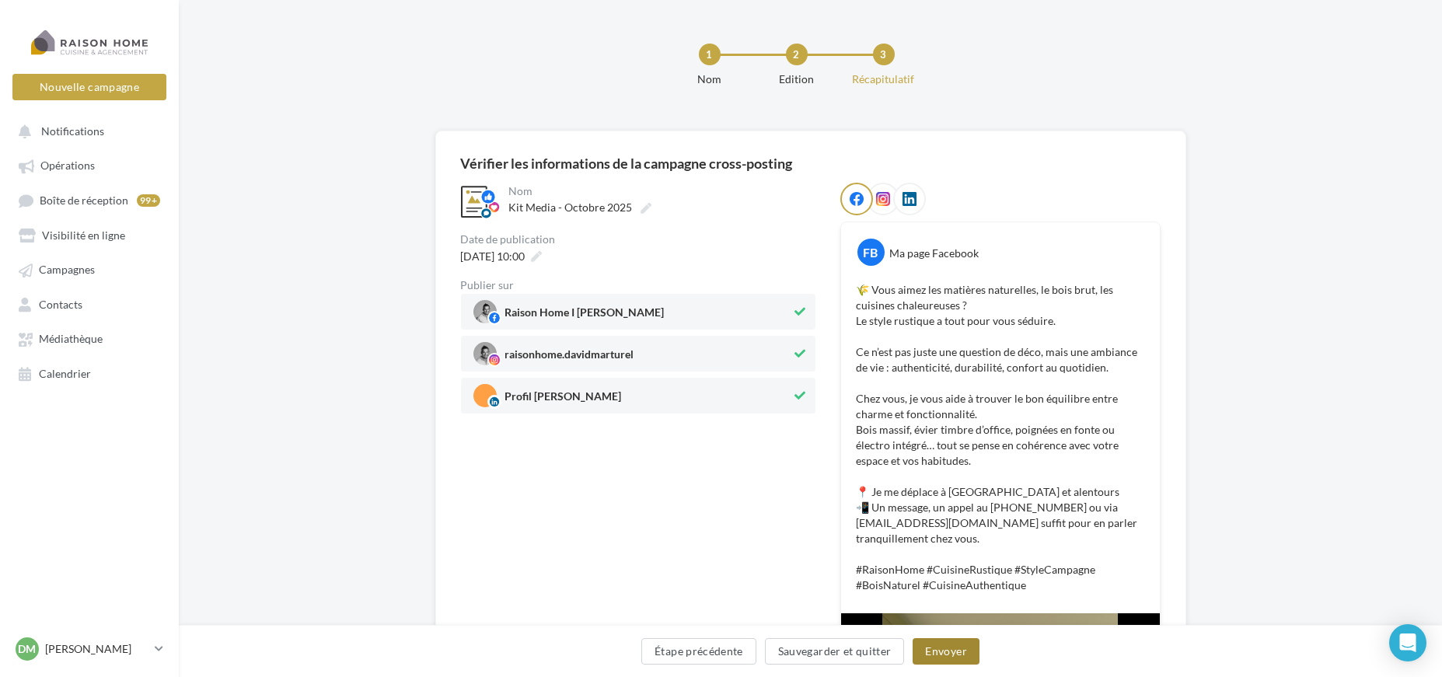
click at [953, 652] on button "Envoyer" at bounding box center [946, 651] width 66 height 26
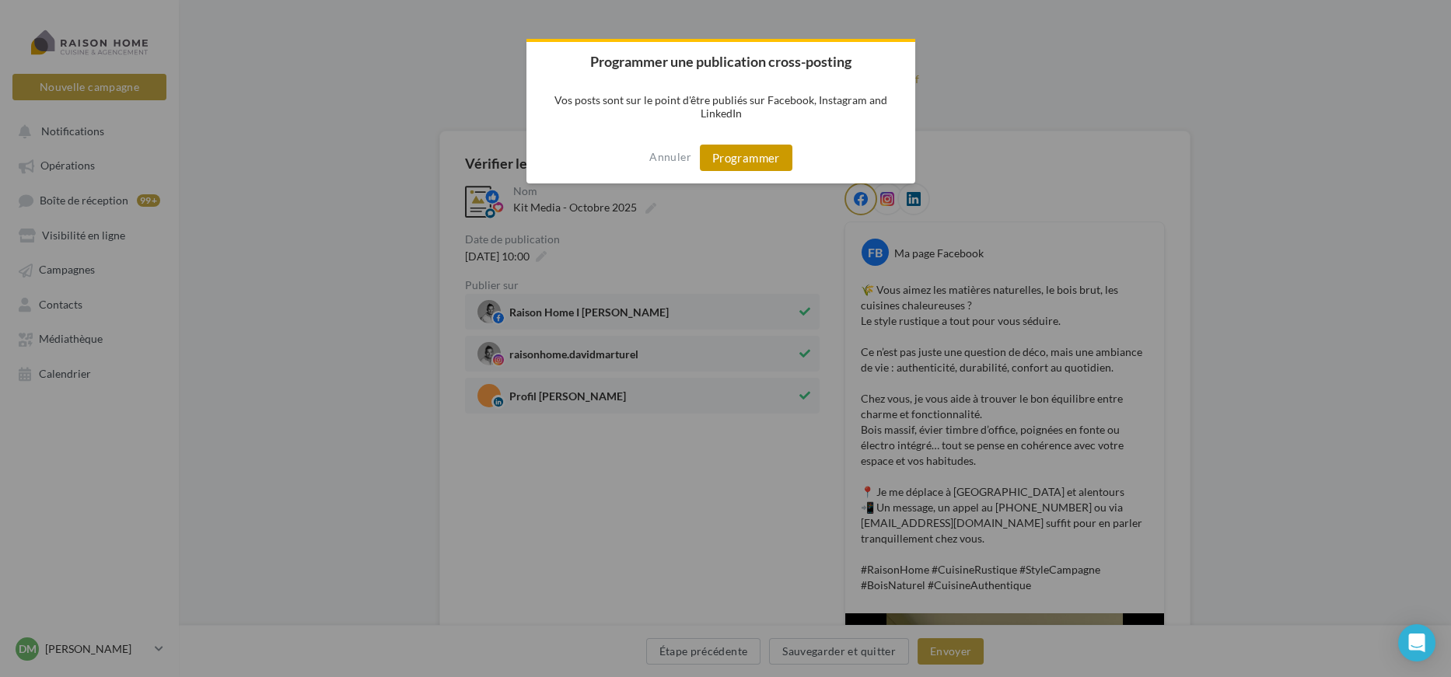
click at [767, 162] on button "Programmer" at bounding box center [746, 158] width 93 height 26
